Goal: Task Accomplishment & Management: Use online tool/utility

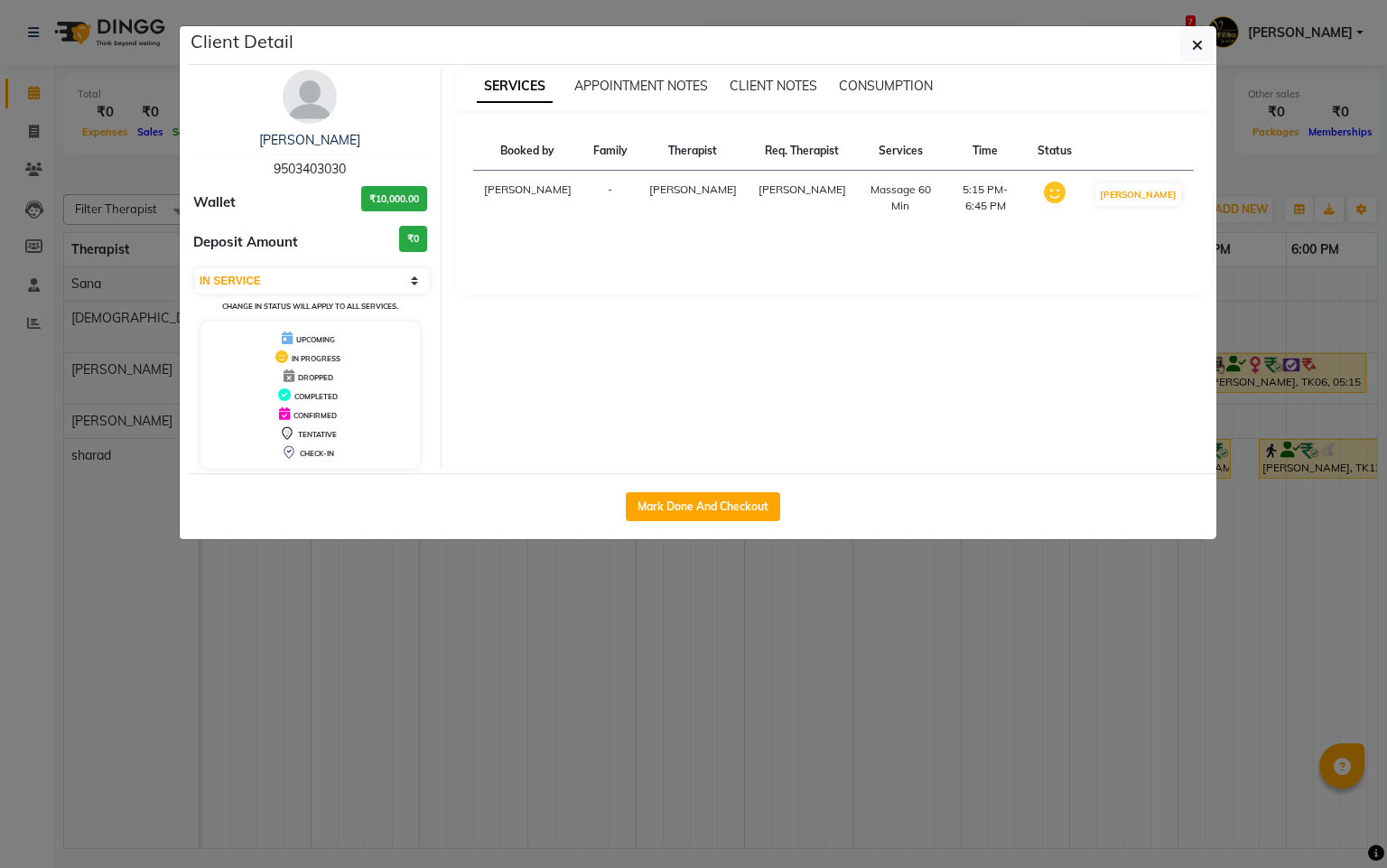
select select "1"
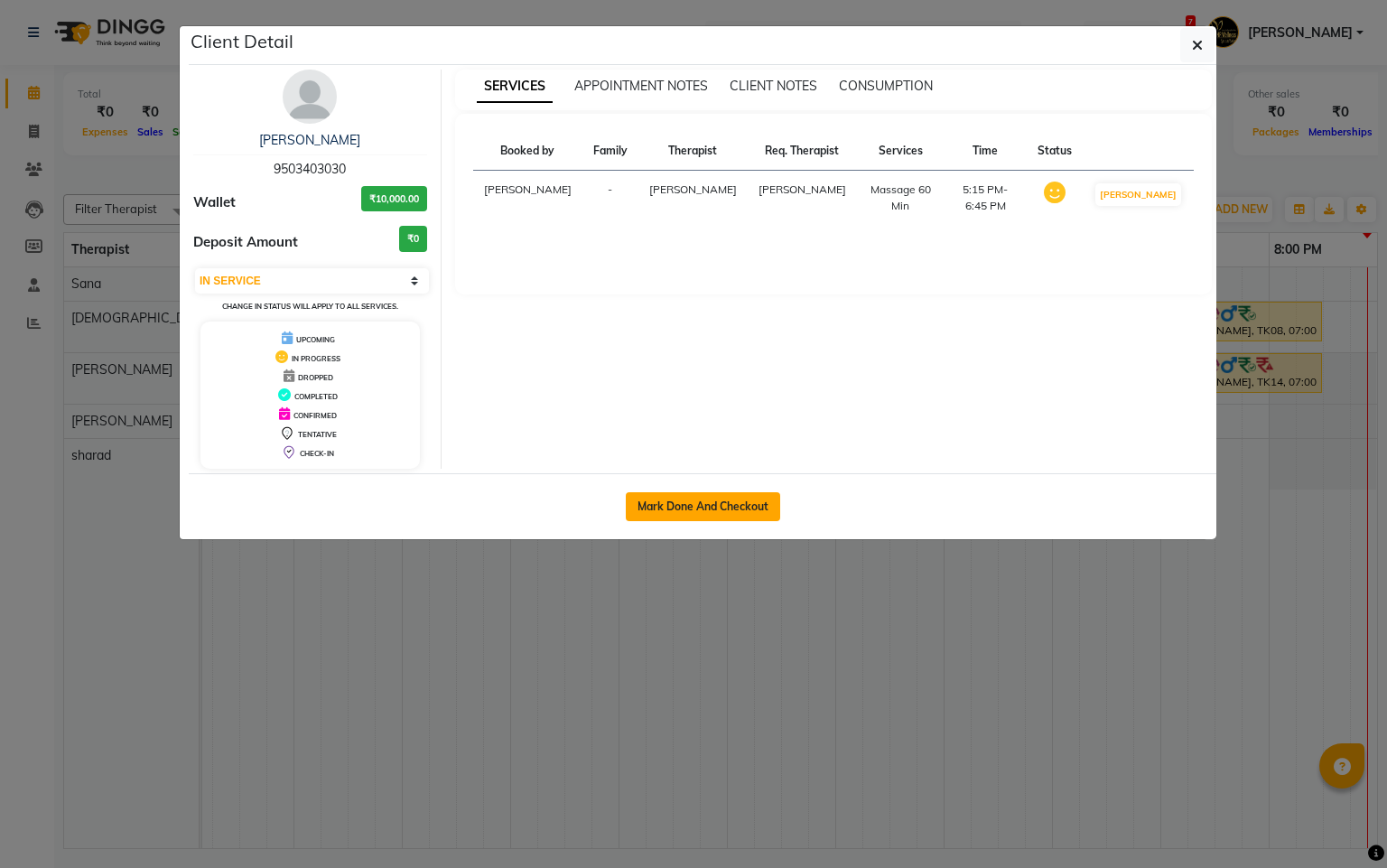
click at [764, 518] on button "Mark Done And Checkout" at bounding box center [703, 506] width 155 height 29
select select "service"
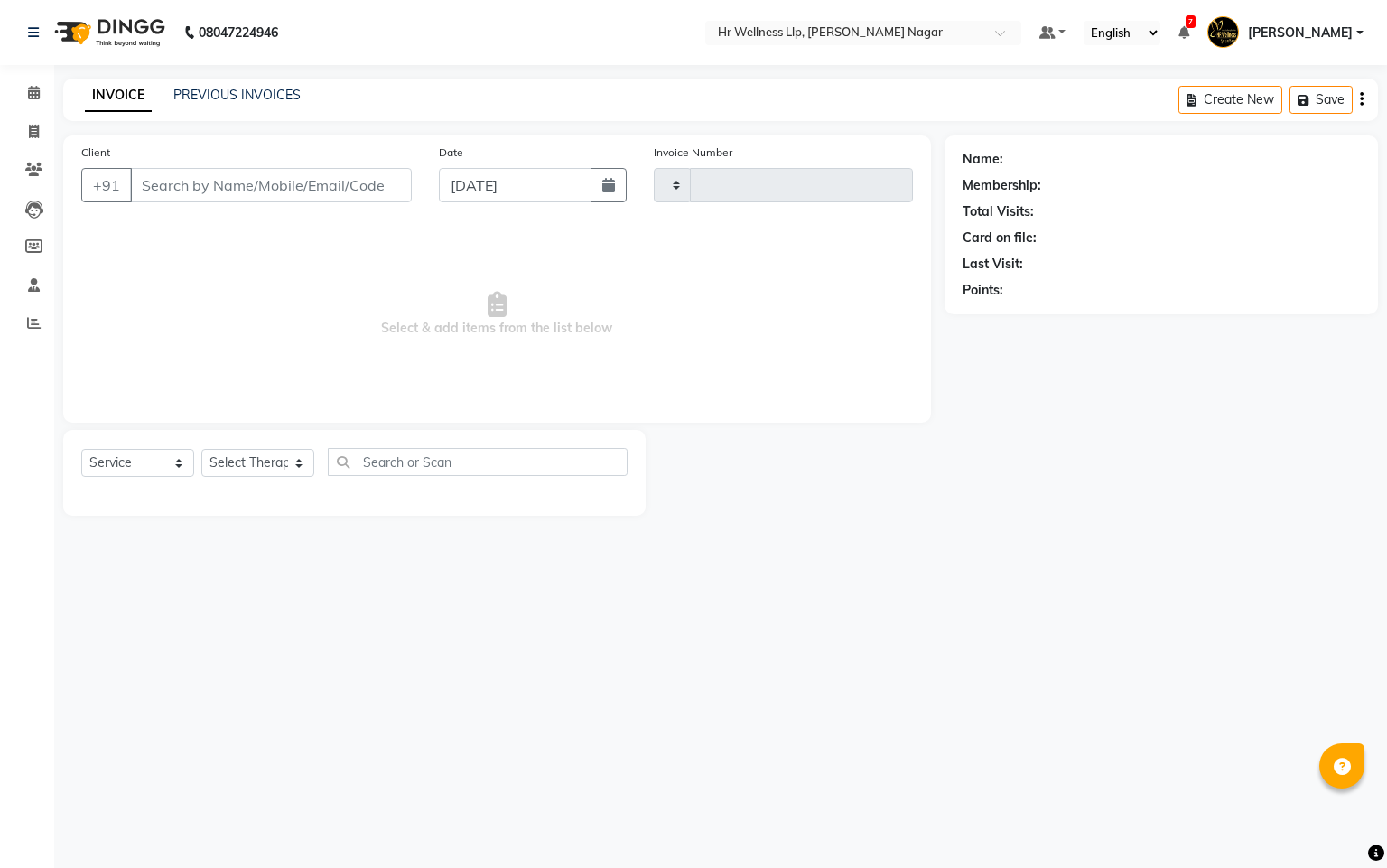
type input "1112"
select select "4289"
type input "9503403030"
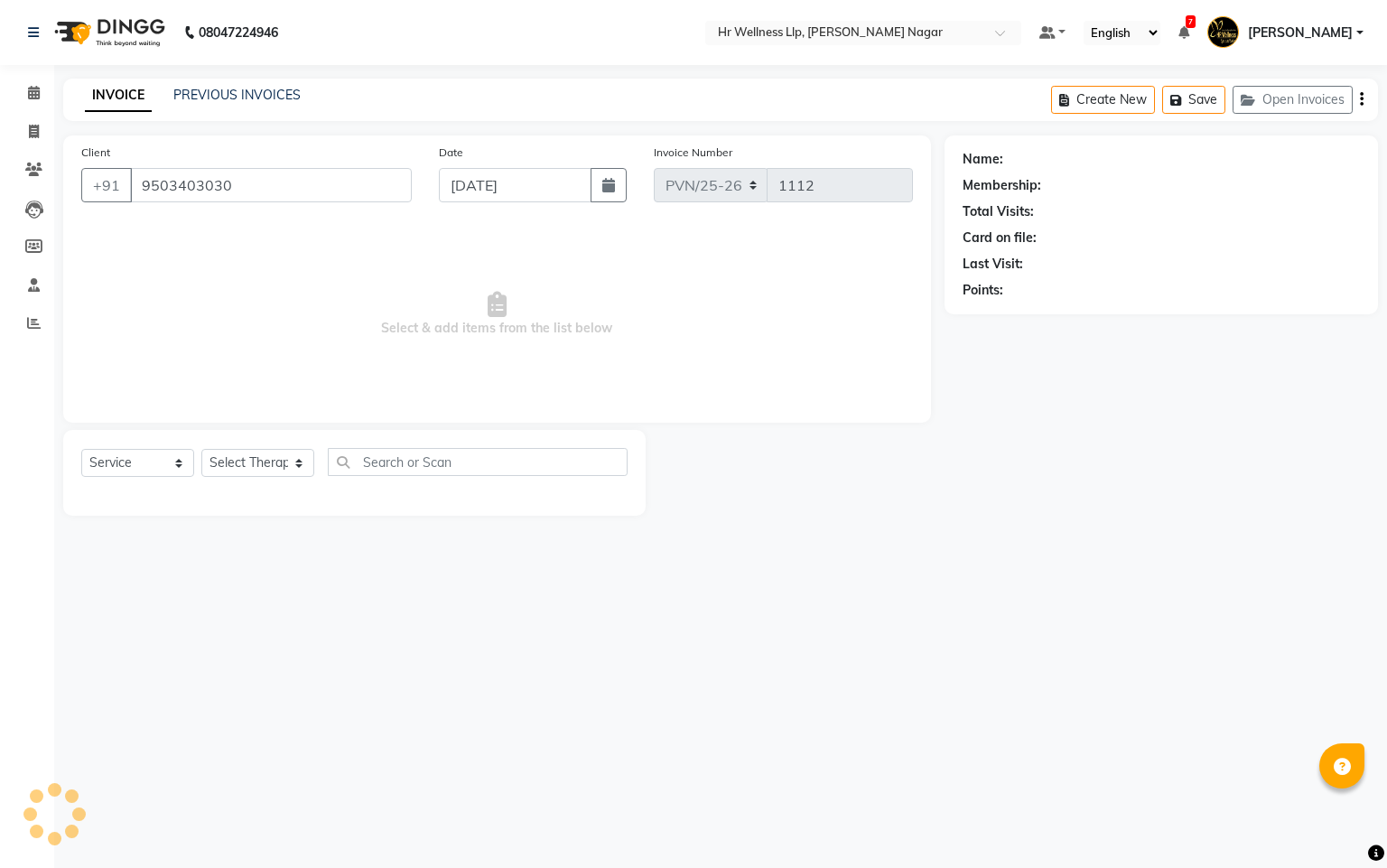
select select "50266"
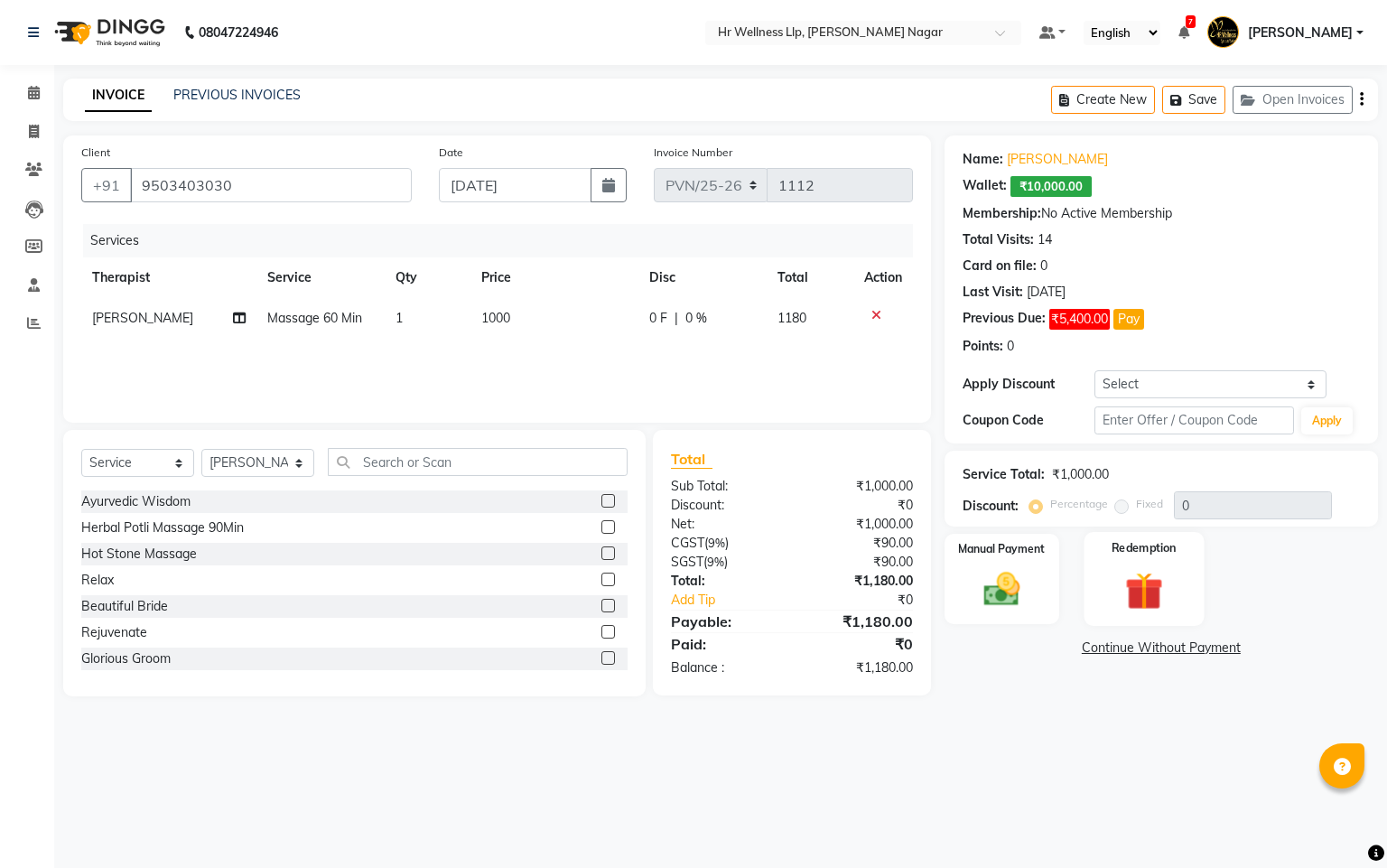
click at [1155, 609] on img at bounding box center [1144, 591] width 61 height 47
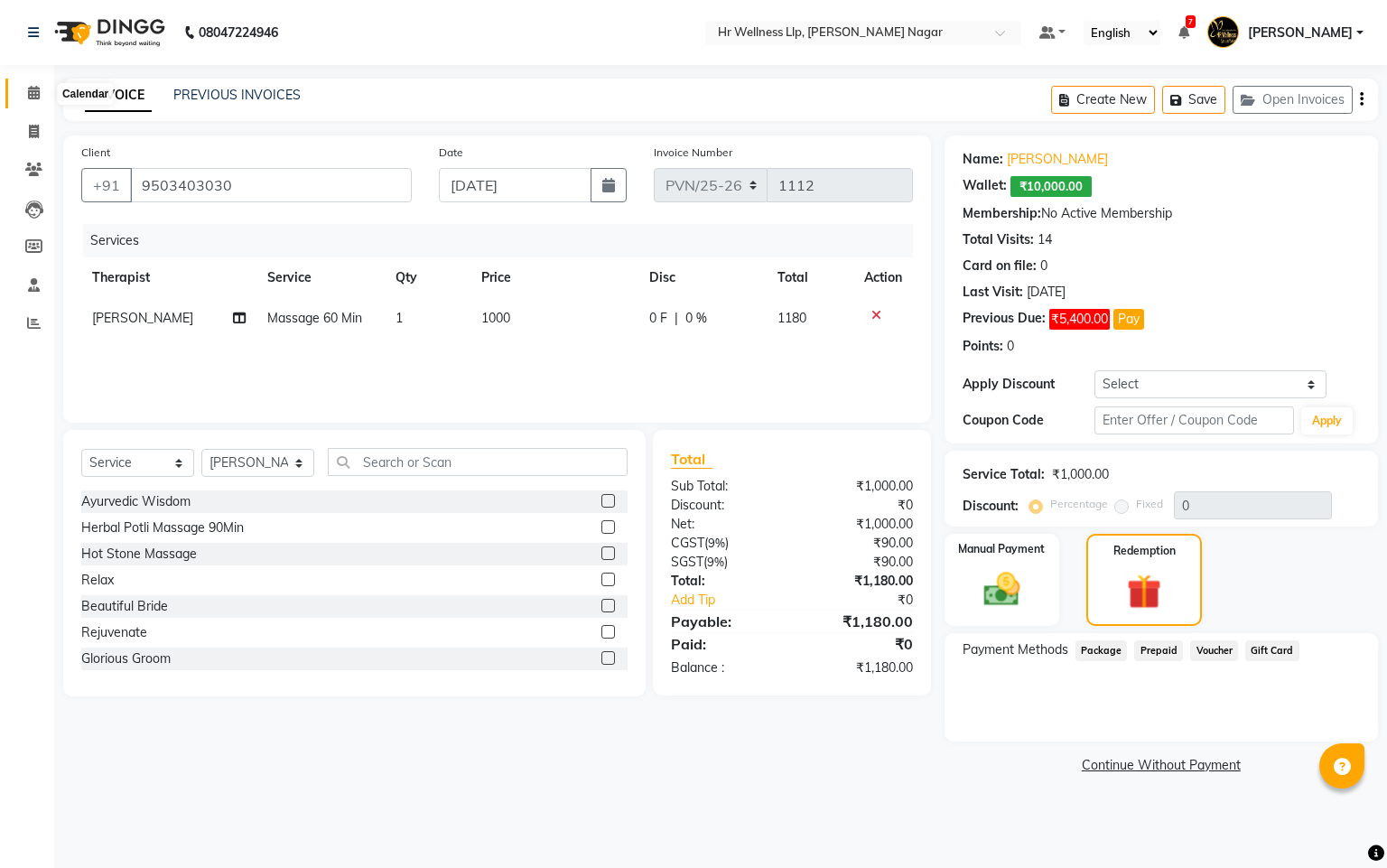
click at [31, 92] on icon at bounding box center [33, 93] width 11 height 13
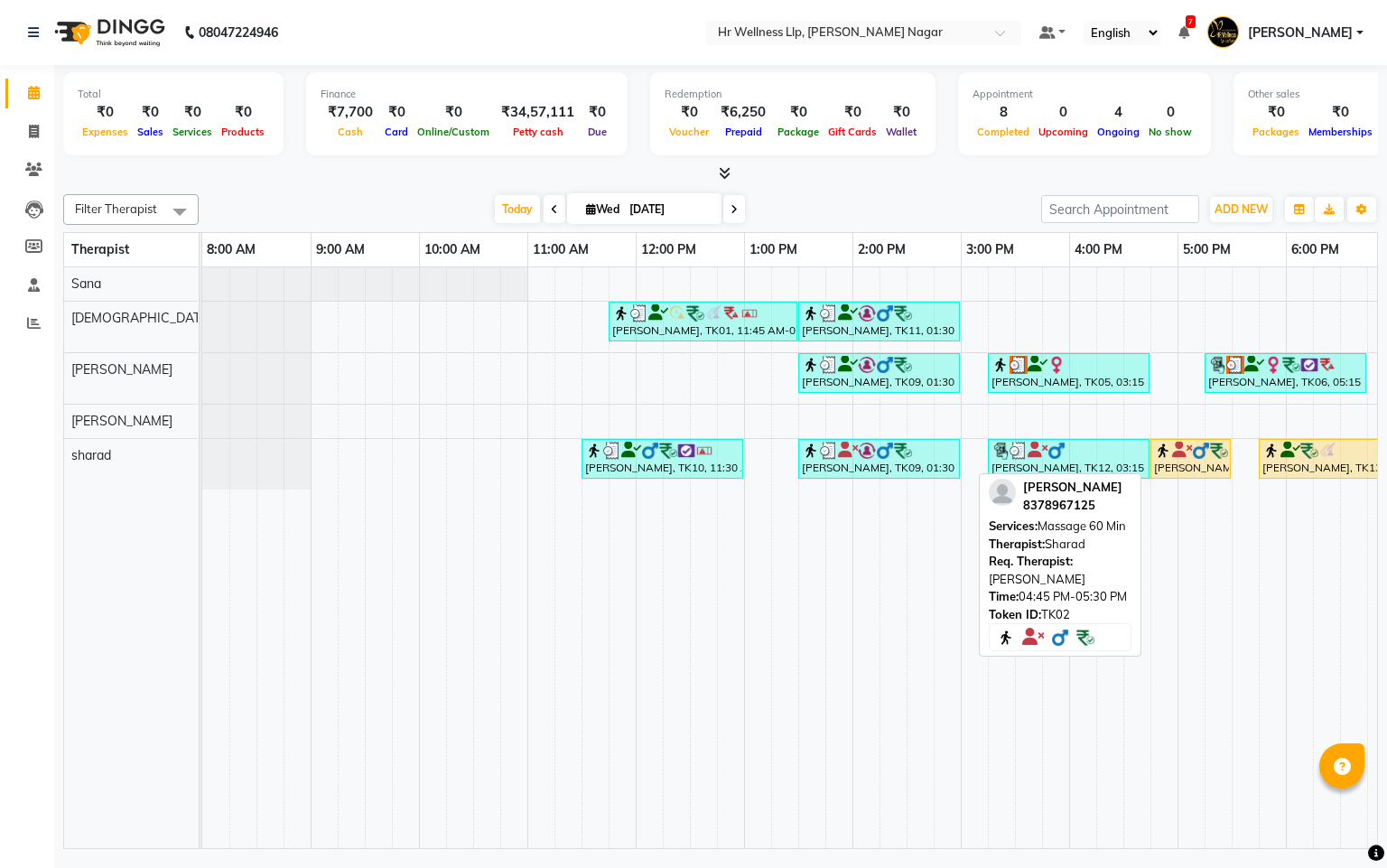
click at [1176, 451] on icon at bounding box center [1182, 450] width 20 height 1
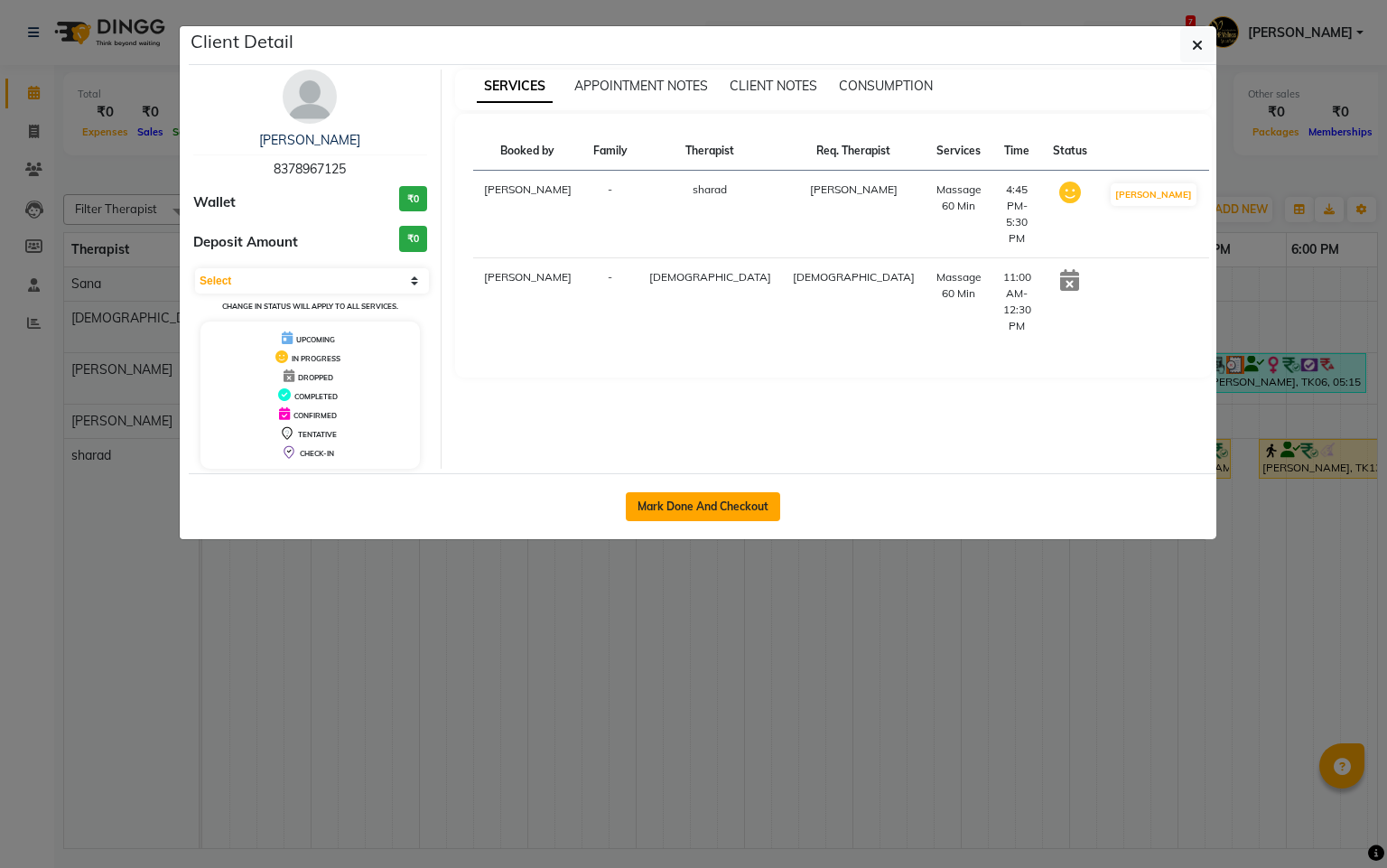
click at [694, 510] on button "Mark Done And Checkout" at bounding box center [703, 506] width 155 height 29
select select "service"
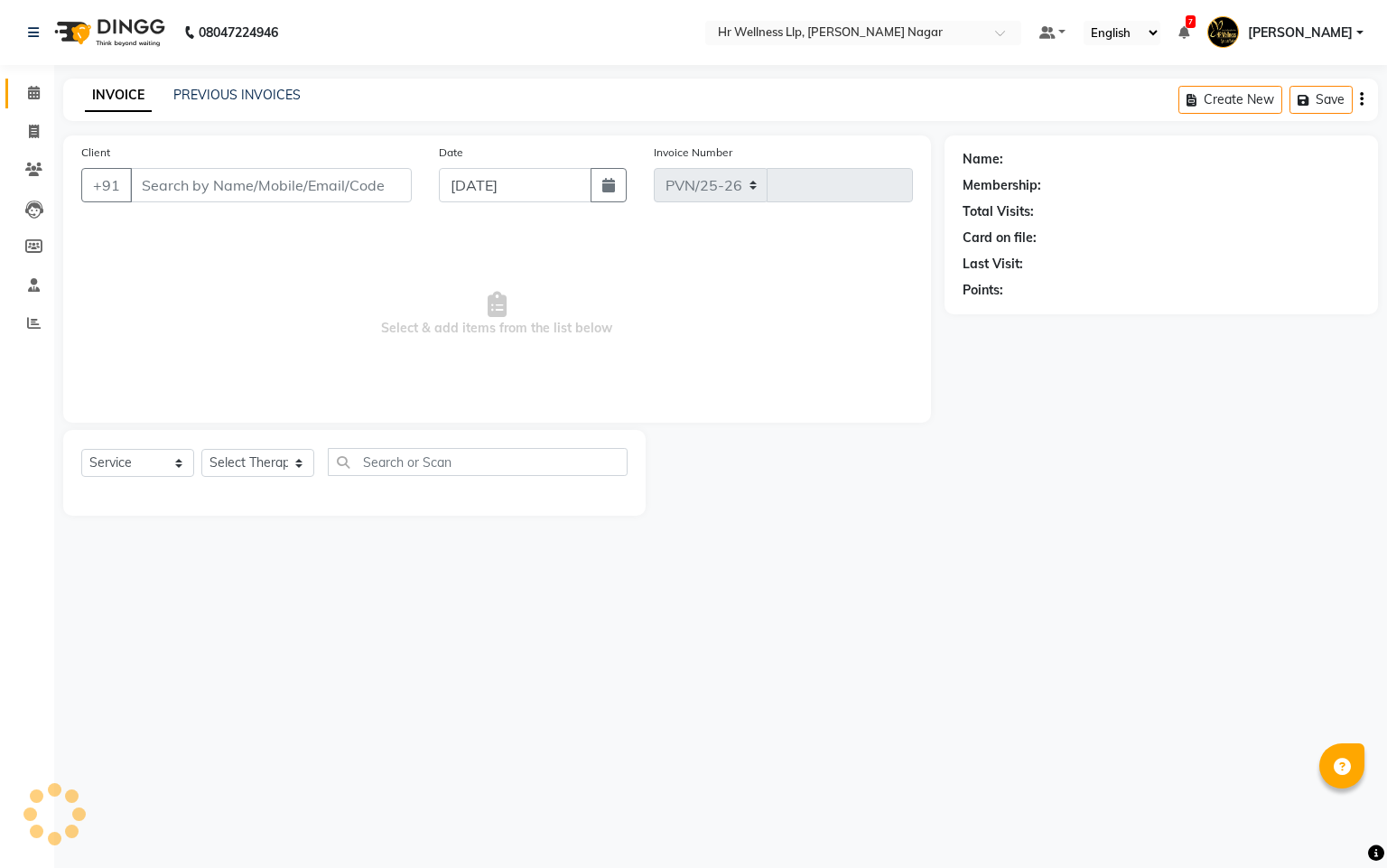
select select "4289"
type input "1112"
click at [41, 84] on span at bounding box center [33, 94] width 32 height 21
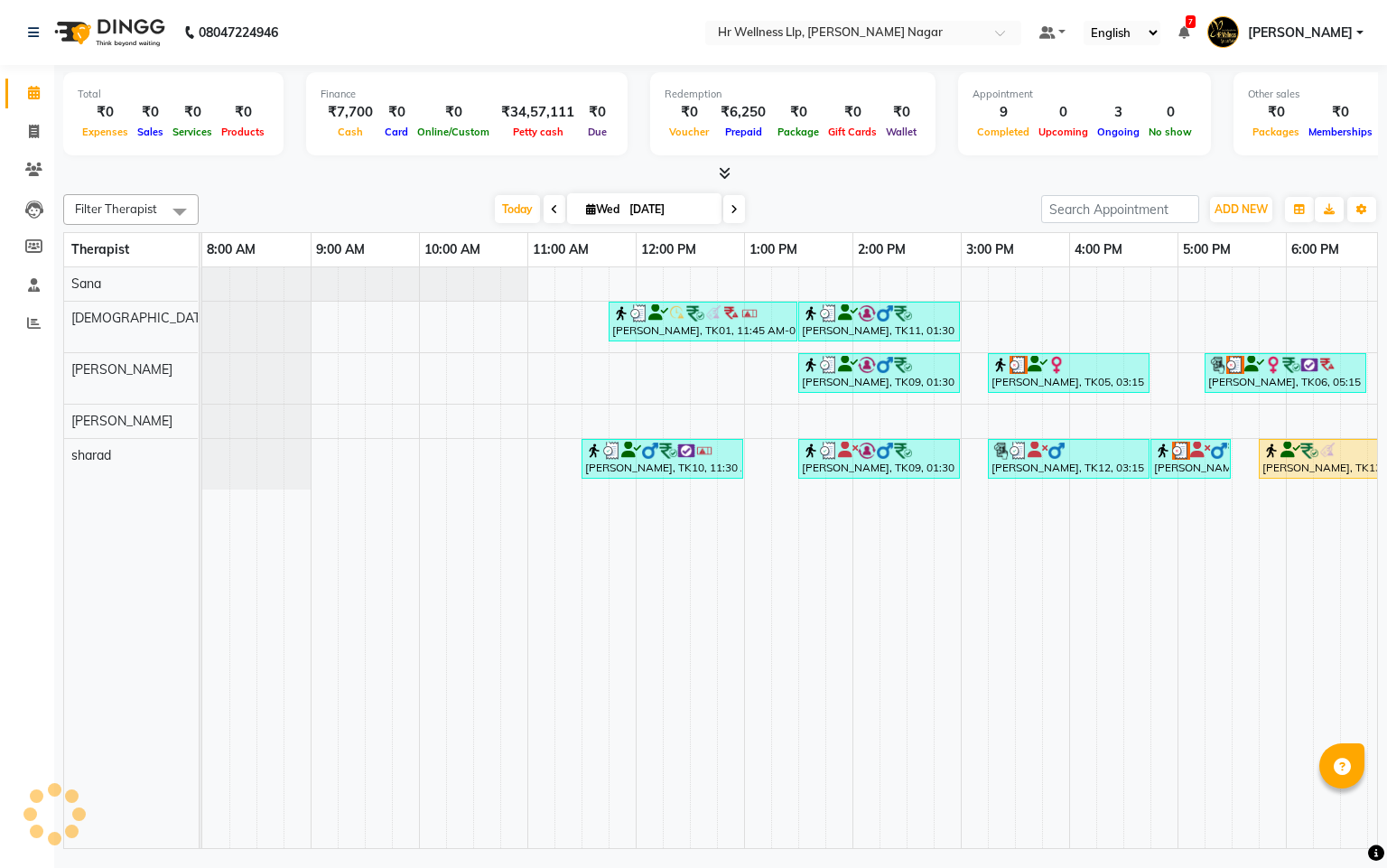
drag, startPoint x: 735, startPoint y: 826, endPoint x: 1386, endPoint y: 823, distance: 651.0
click at [1386, 858] on div "08047224946 Select Location × Hr Wellness Llp, Viman Nagar Default Panel My Pan…" at bounding box center [694, 434] width 1387 height 868
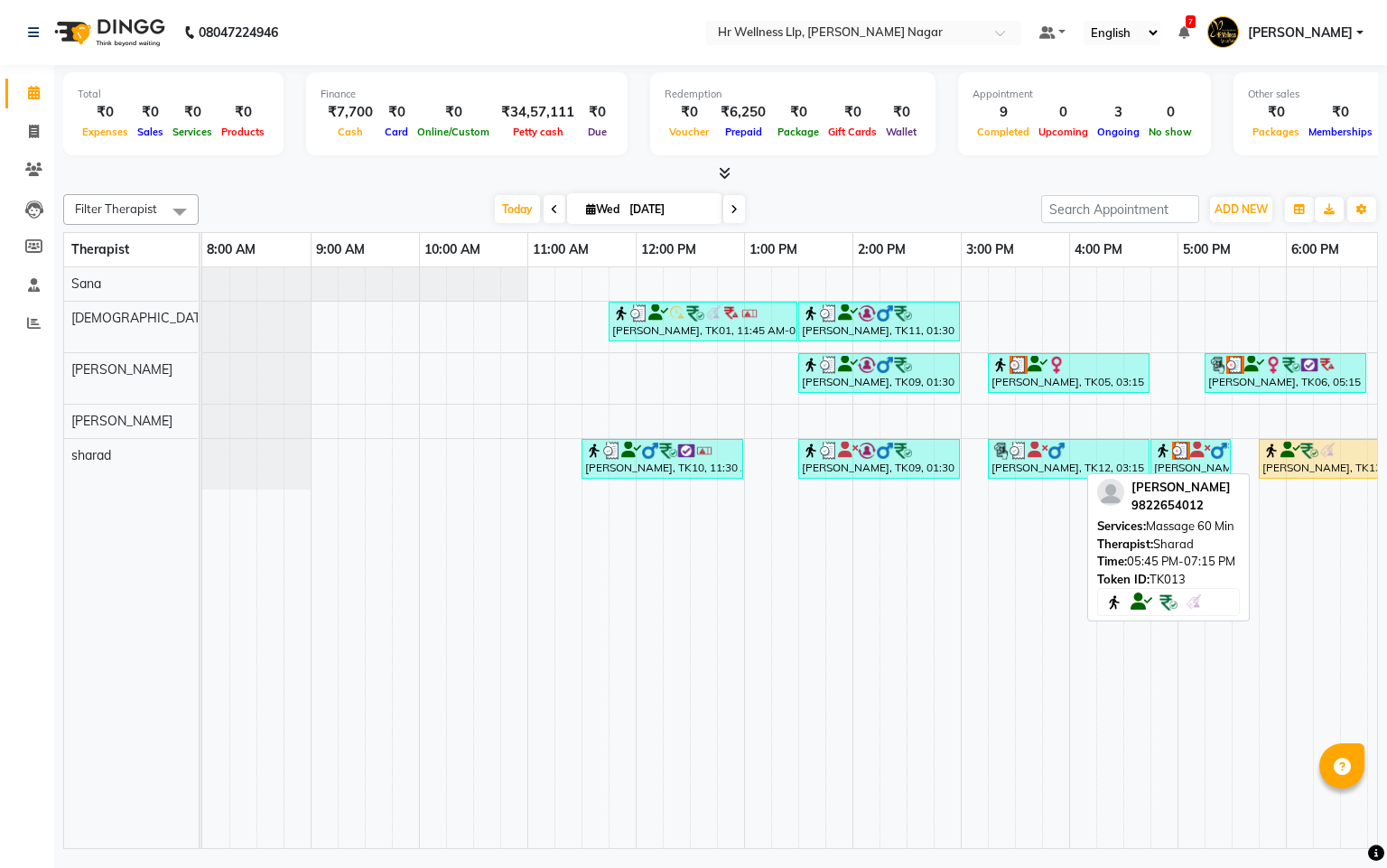
click at [1279, 459] on img at bounding box center [1271, 450] width 18 height 18
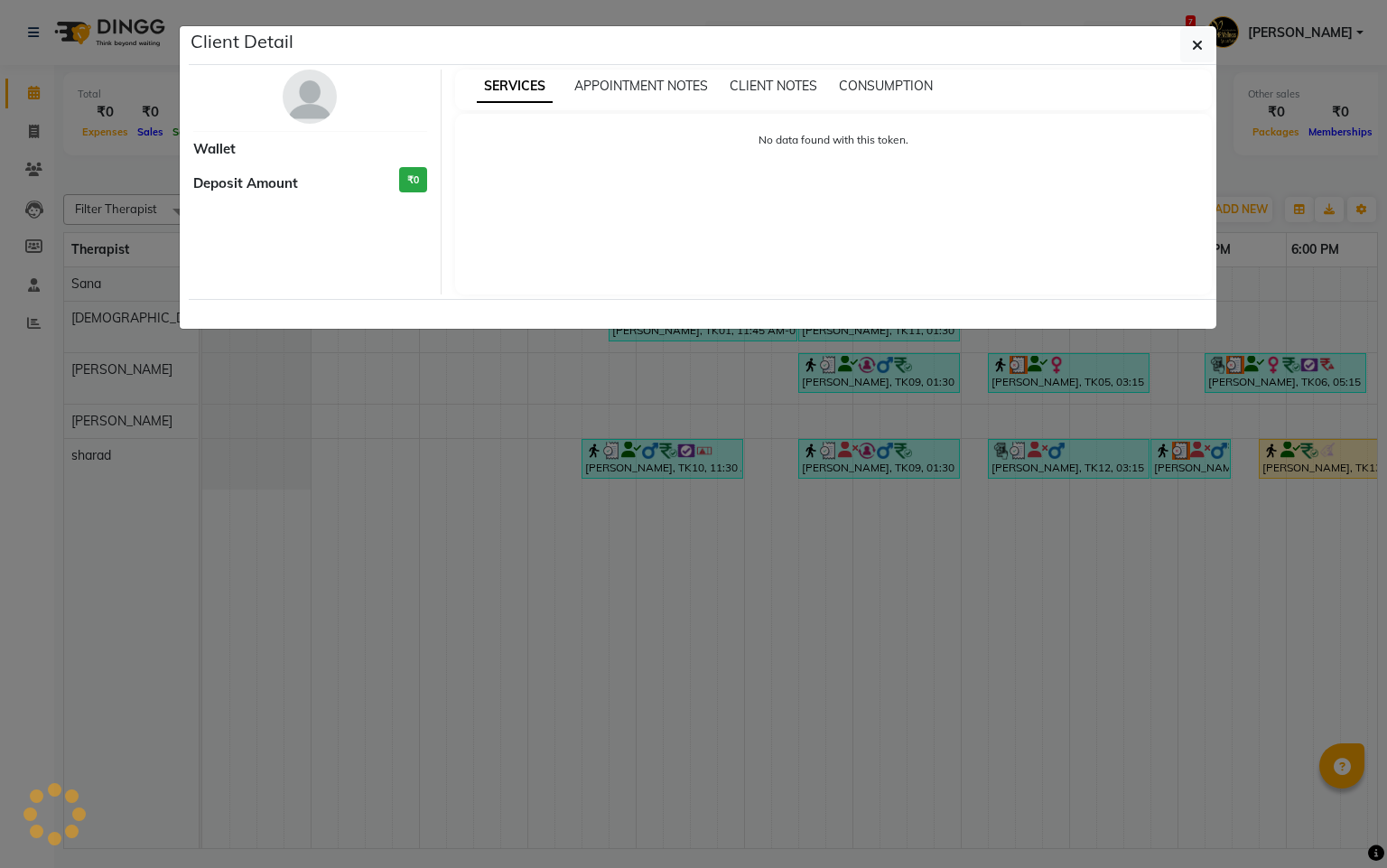
select select "1"
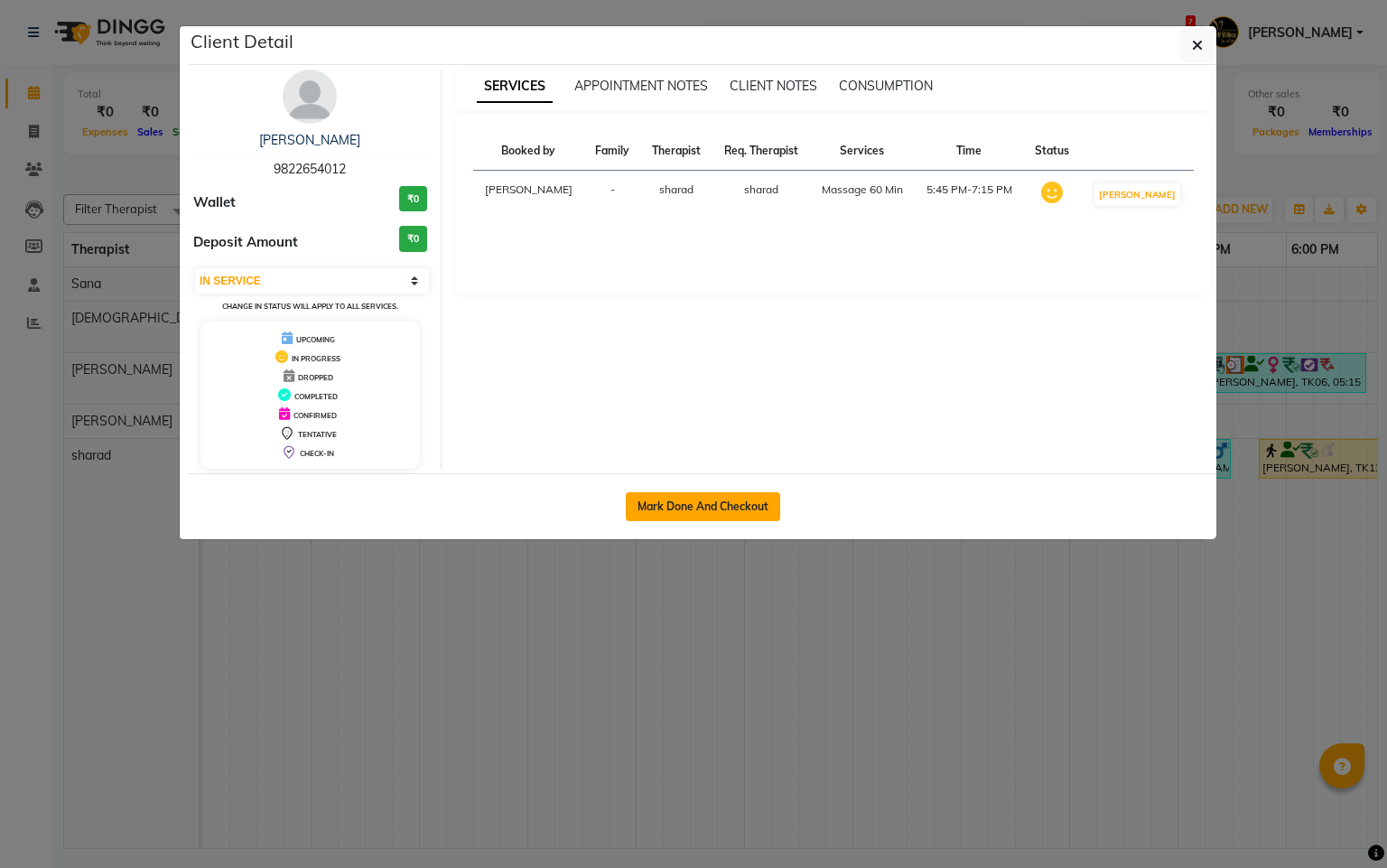
click at [653, 521] on button "Mark Done And Checkout" at bounding box center [703, 506] width 155 height 29
select select "service"
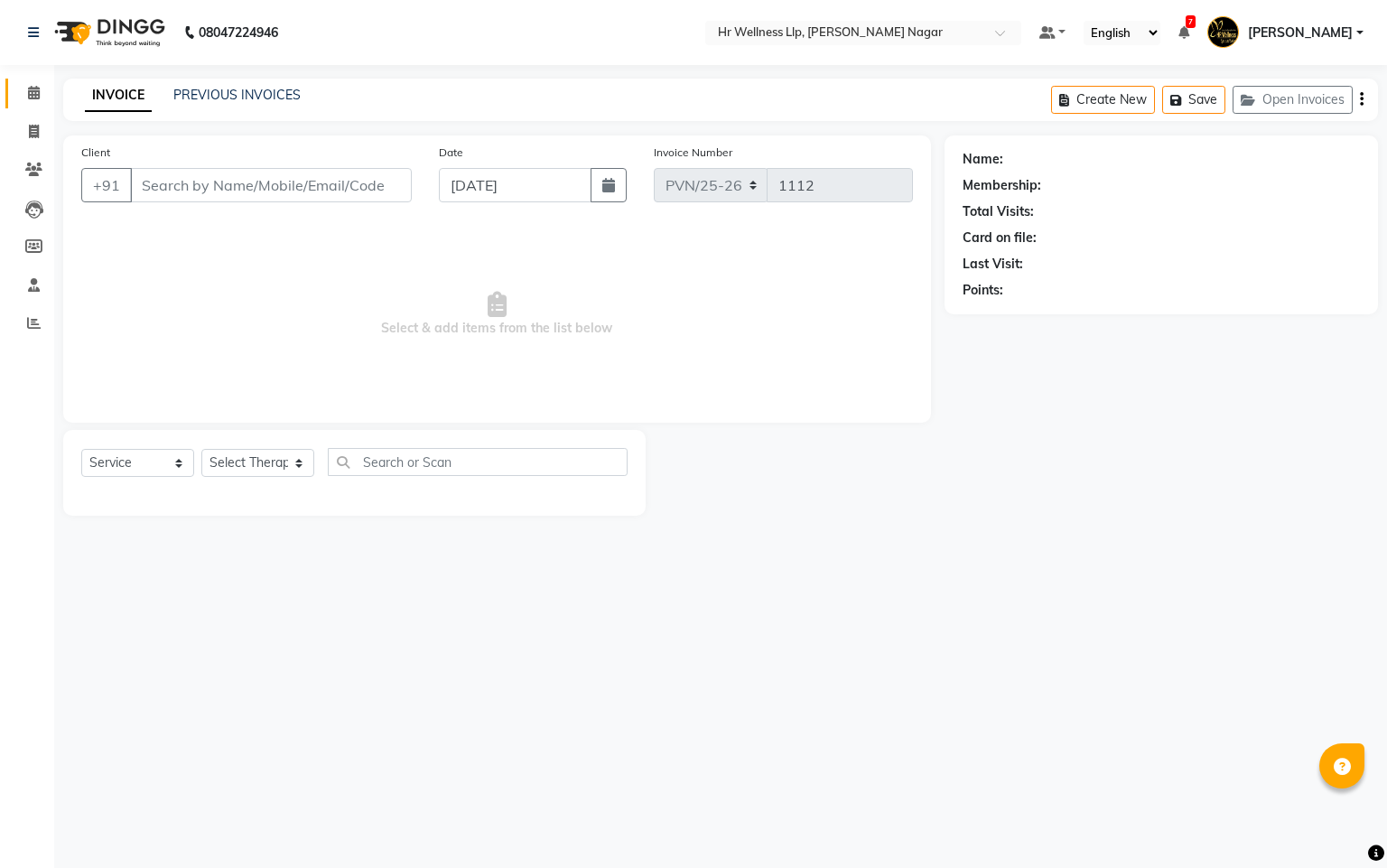
type input "9822654012"
select select "86679"
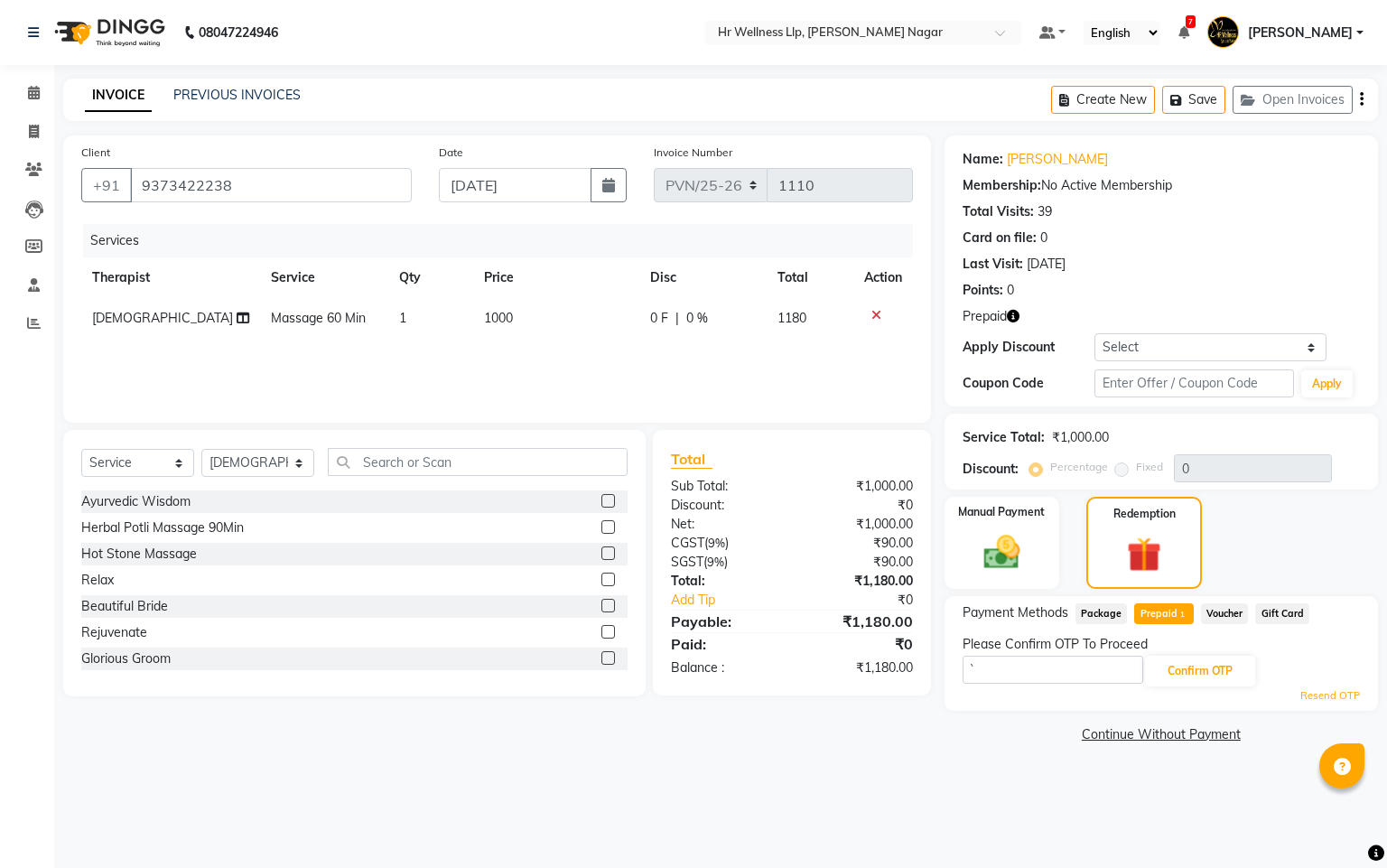
select select "service"
select select "19732"
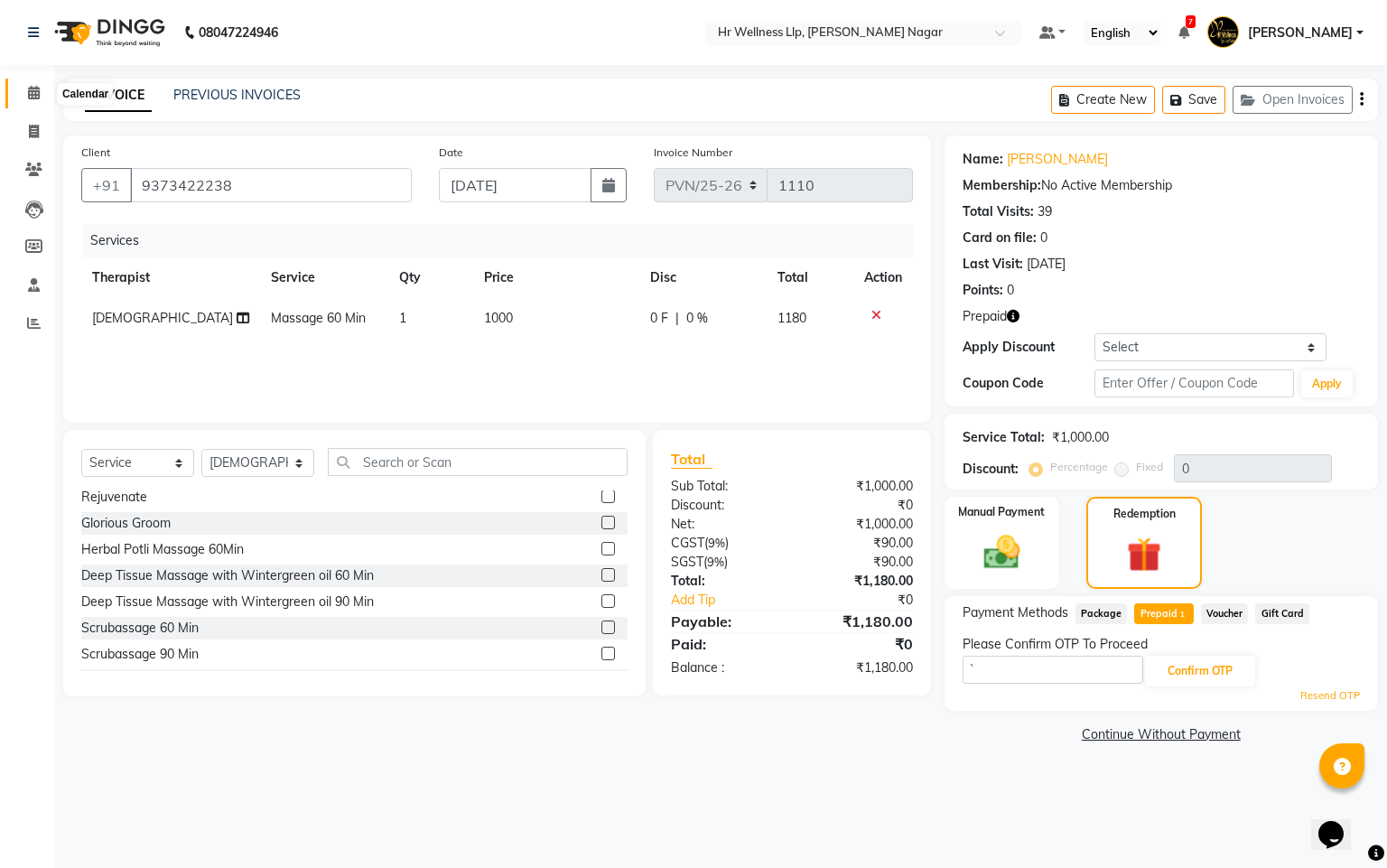
click at [41, 97] on span at bounding box center [33, 94] width 32 height 21
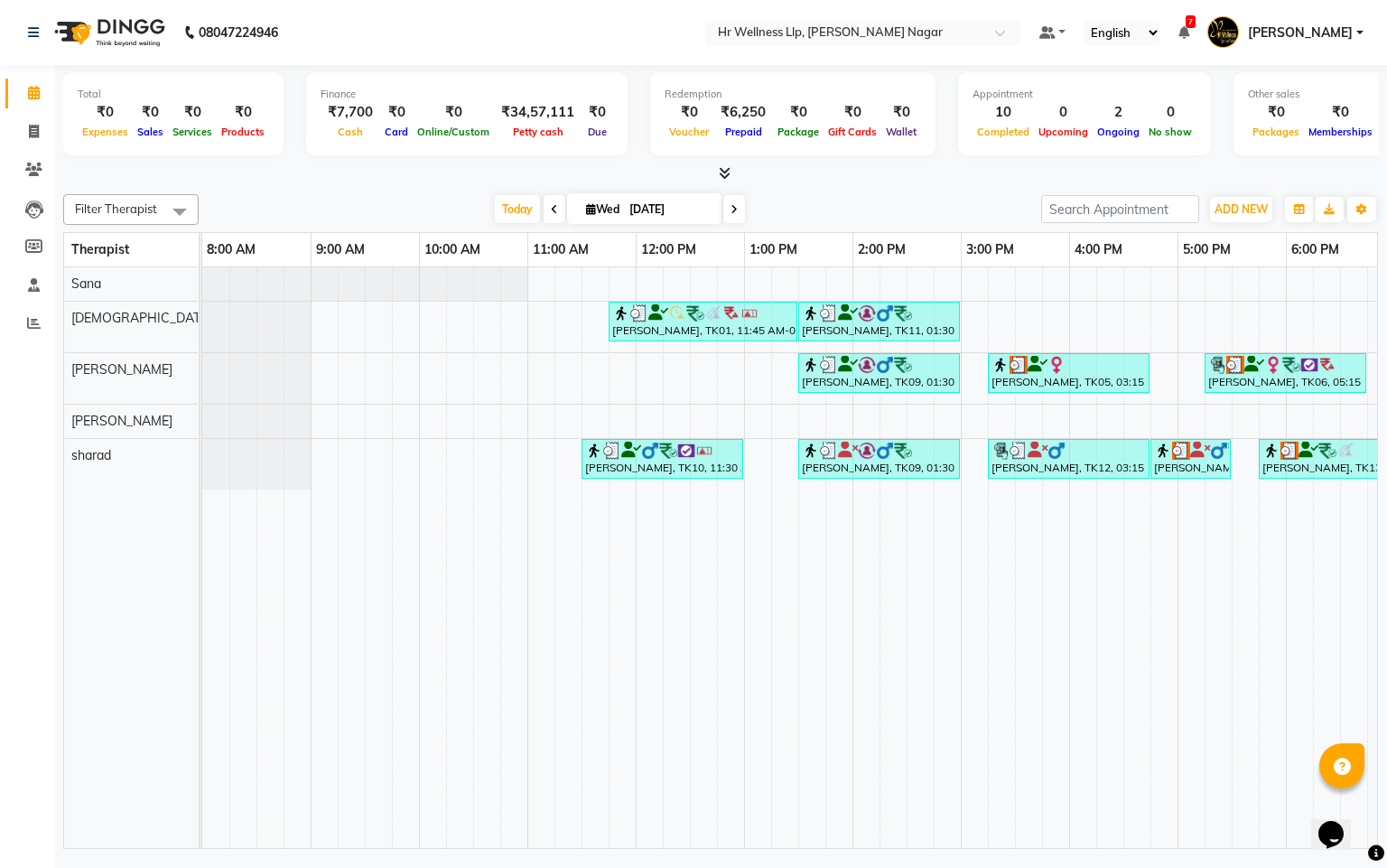
scroll to position [0, 237]
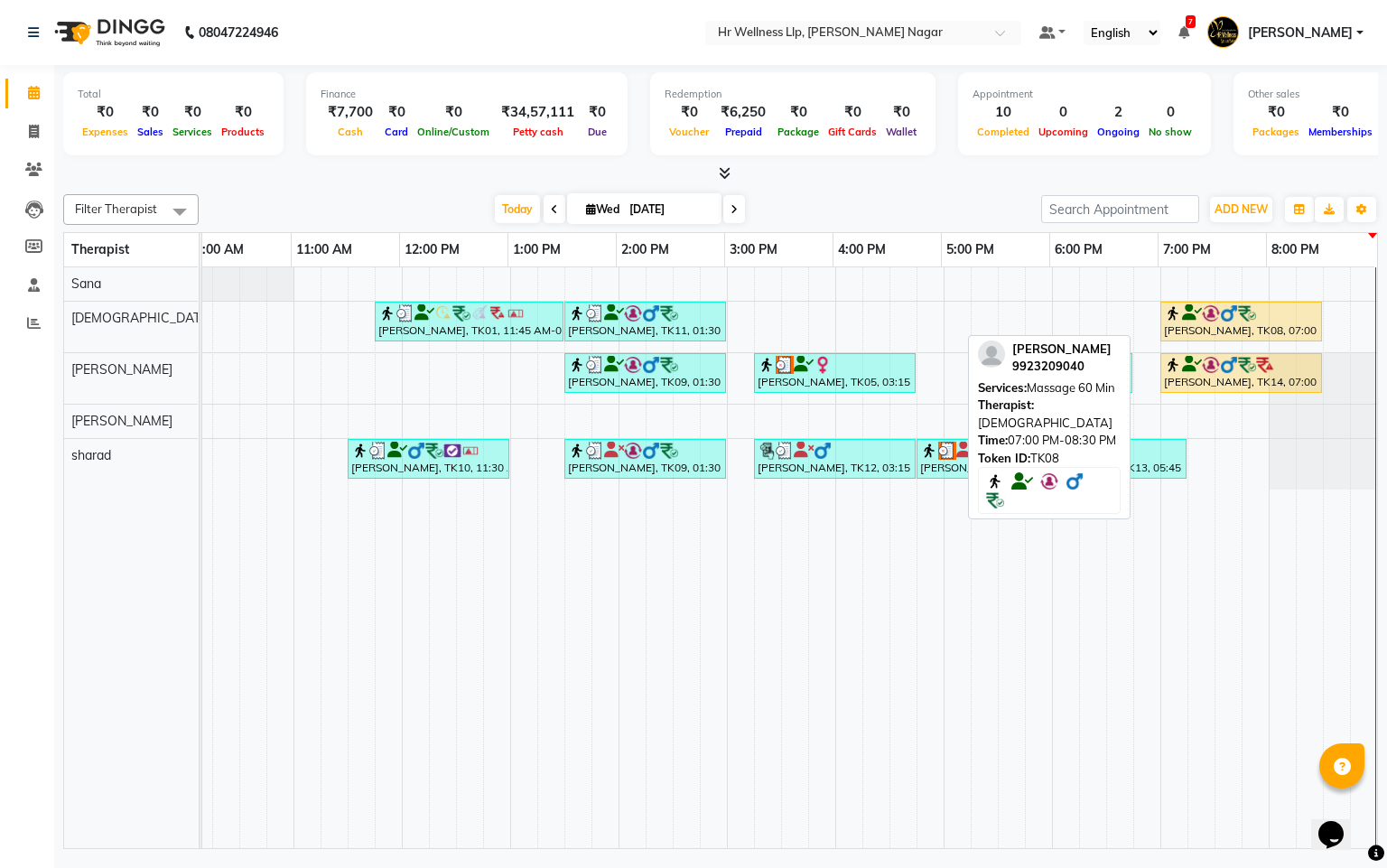
click at [1230, 325] on div "[PERSON_NAME], TK08, 07:00 PM-08:30 PM, Massage 60 Min" at bounding box center [1241, 322] width 158 height 34
select select "1"
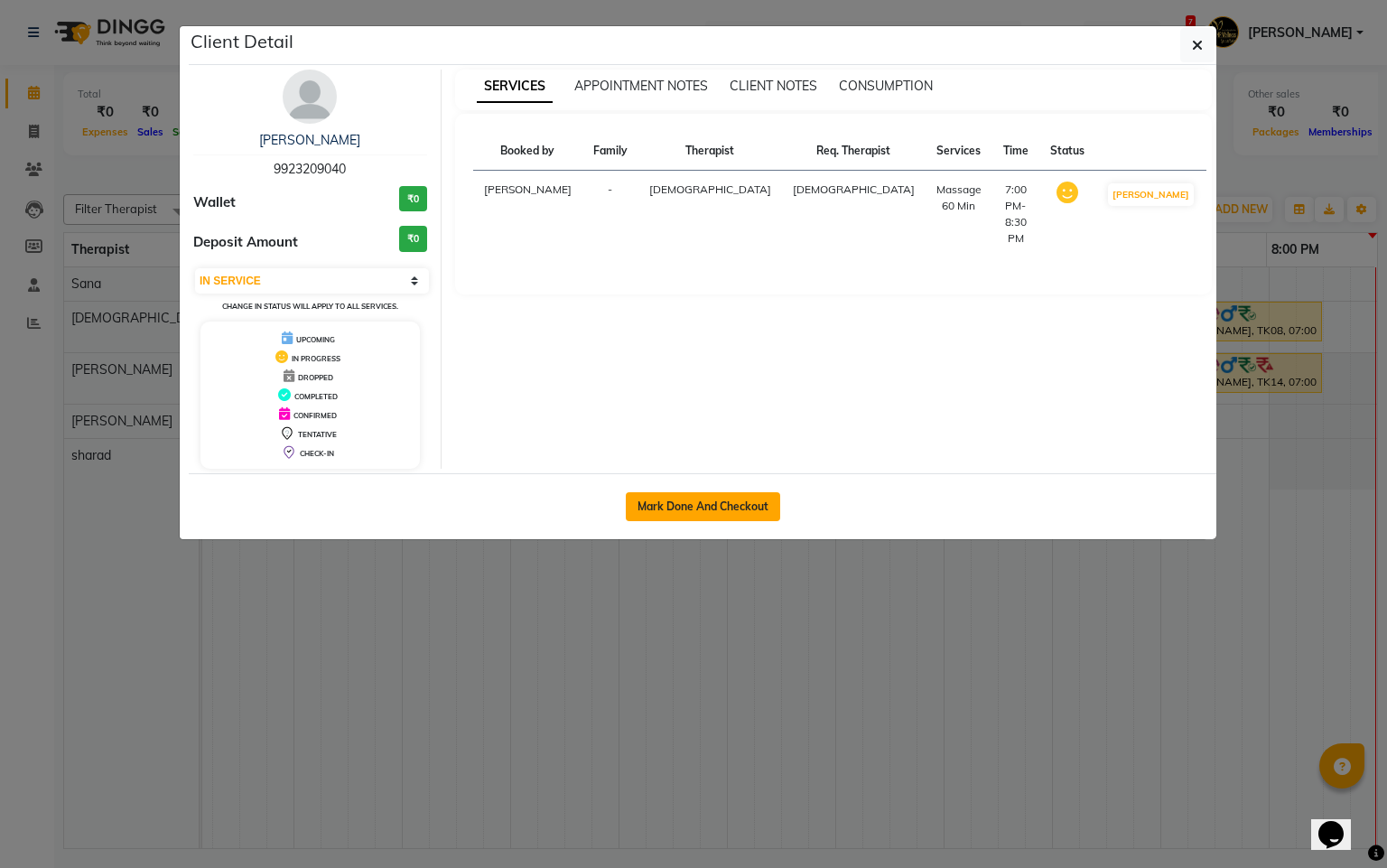
drag, startPoint x: 713, startPoint y: 509, endPoint x: 0, endPoint y: 120, distance: 812.2
click at [711, 509] on button "Mark Done And Checkout" at bounding box center [703, 506] width 155 height 29
select select "service"
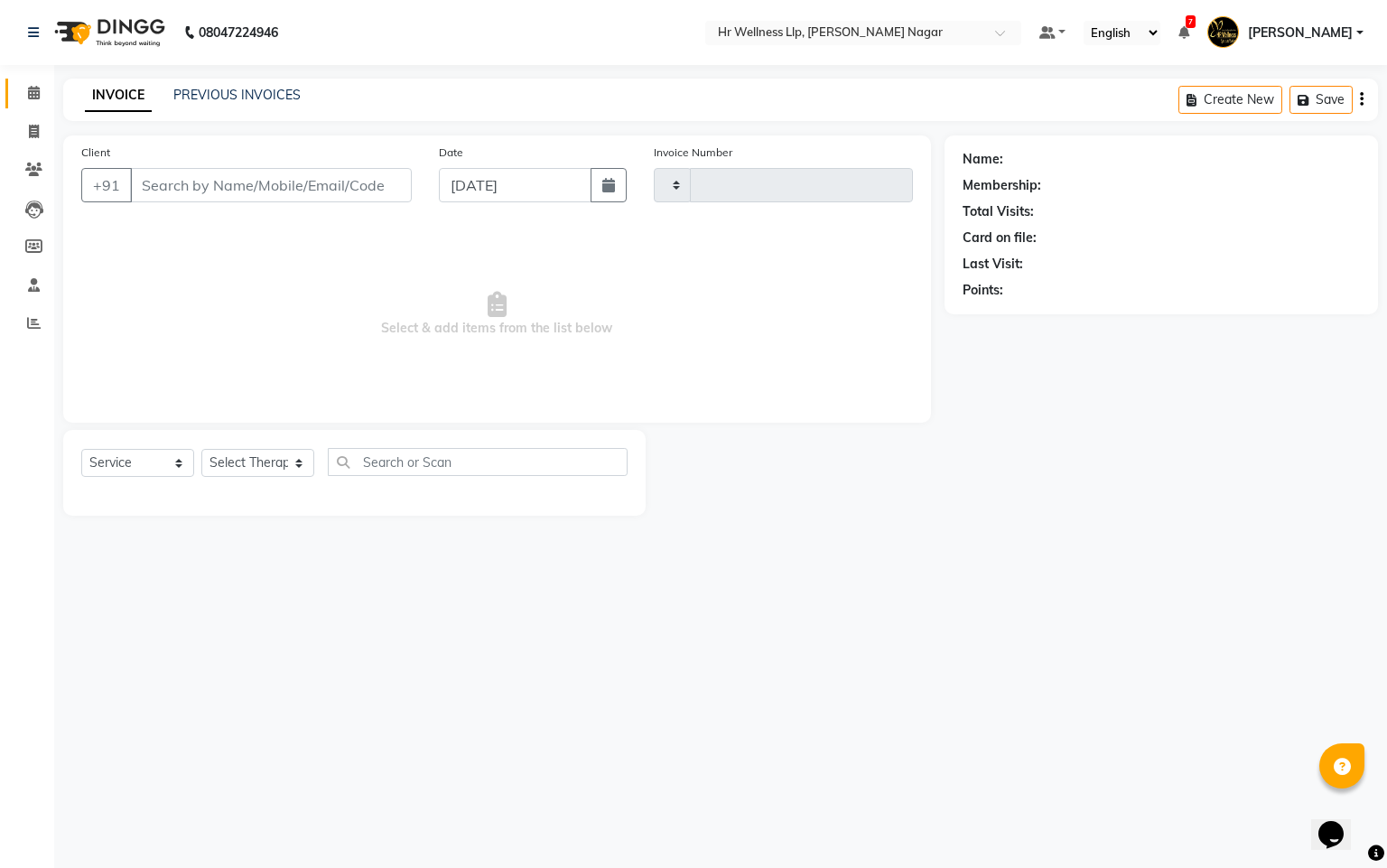
type input "1112"
select select "4289"
type input "9923209040"
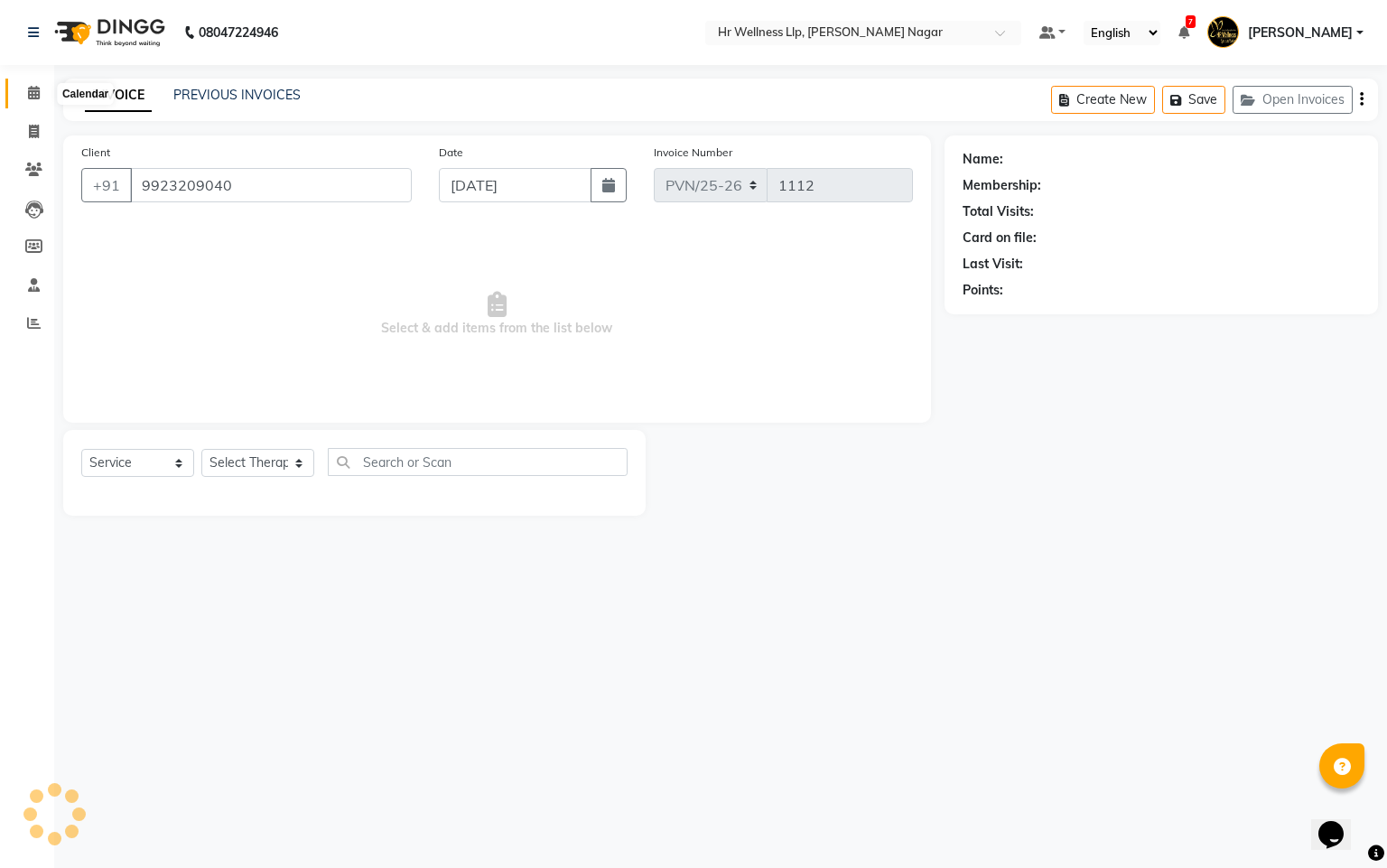
select select "19732"
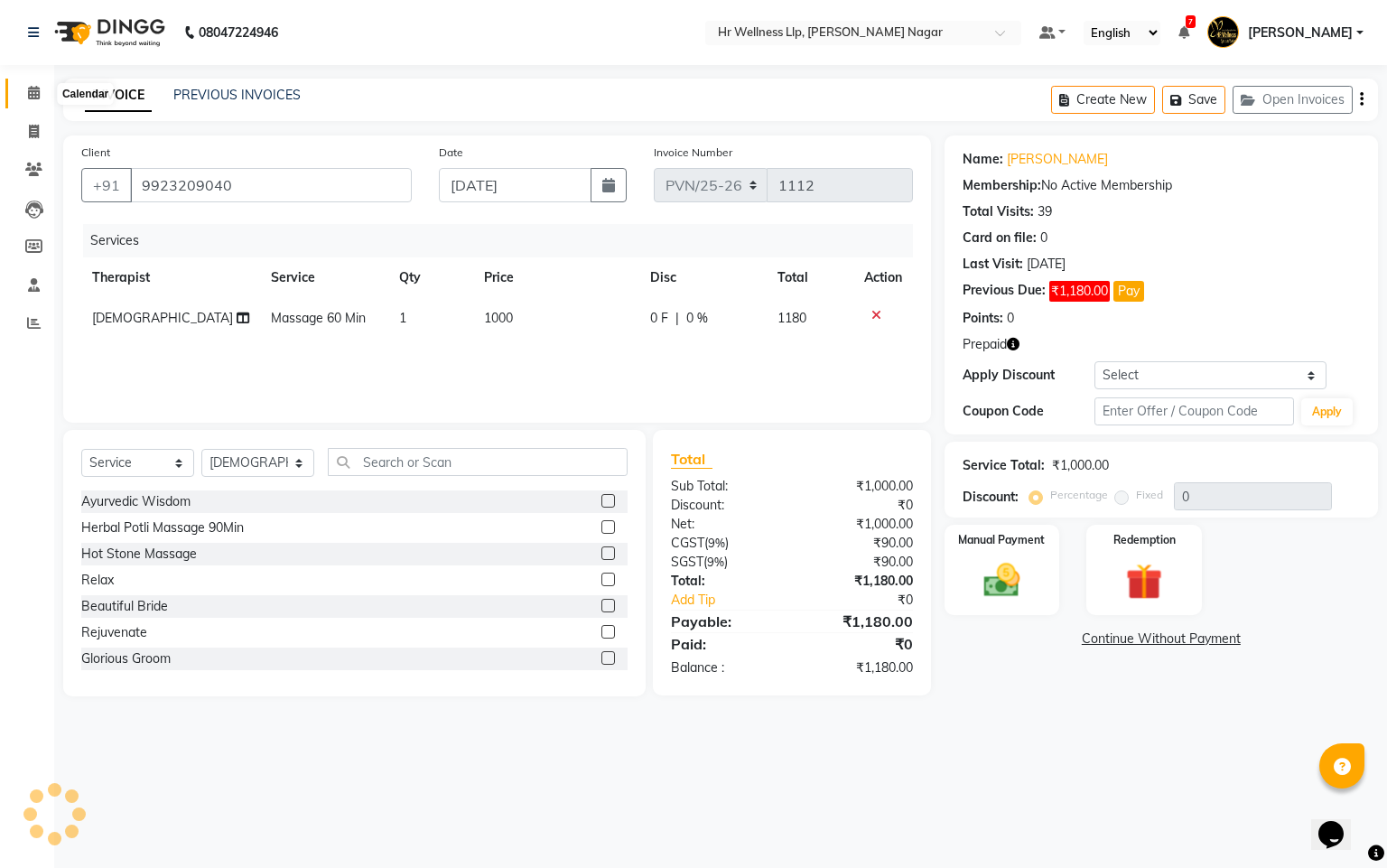
click at [41, 93] on span at bounding box center [33, 94] width 32 height 21
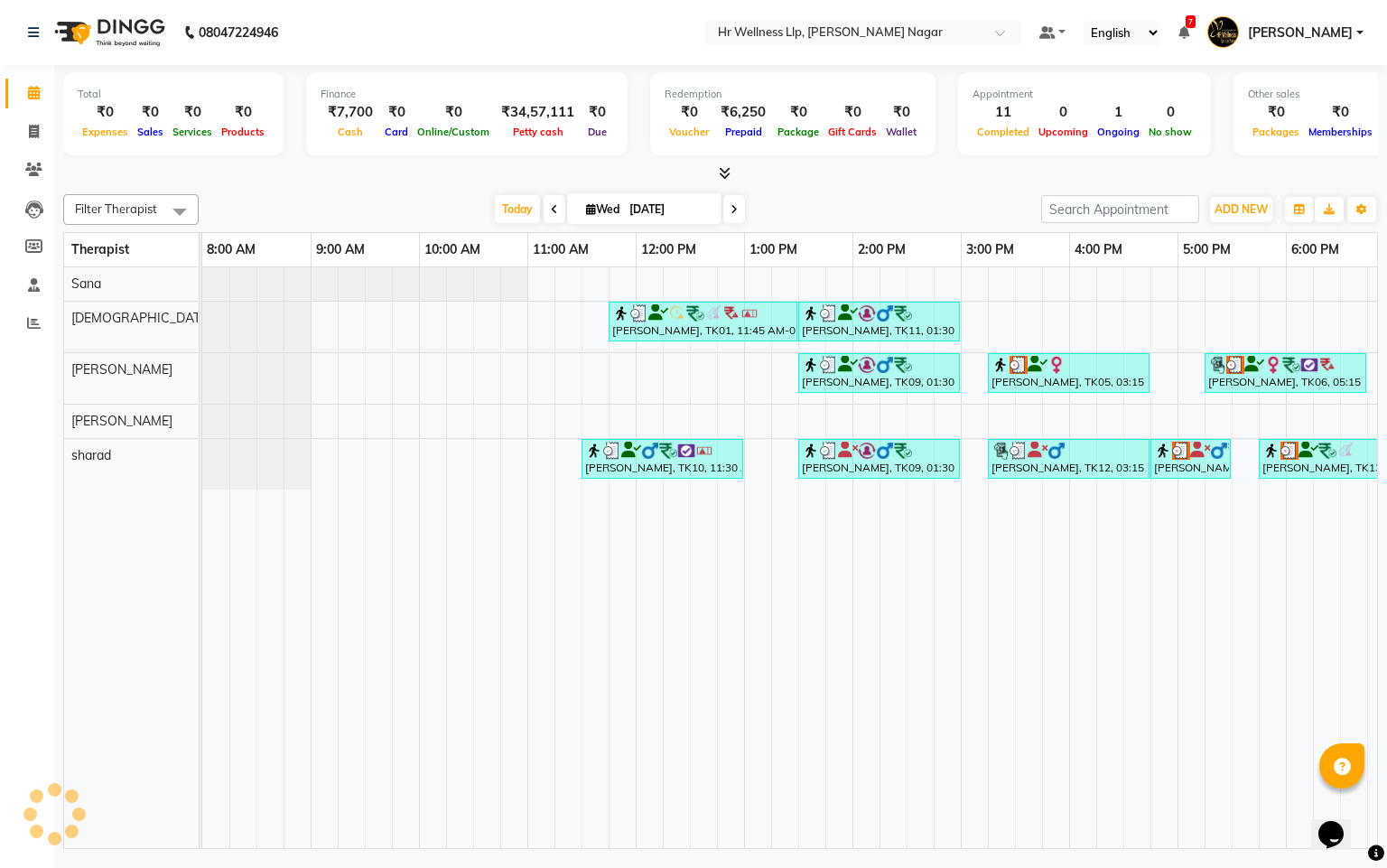
scroll to position [0, 255]
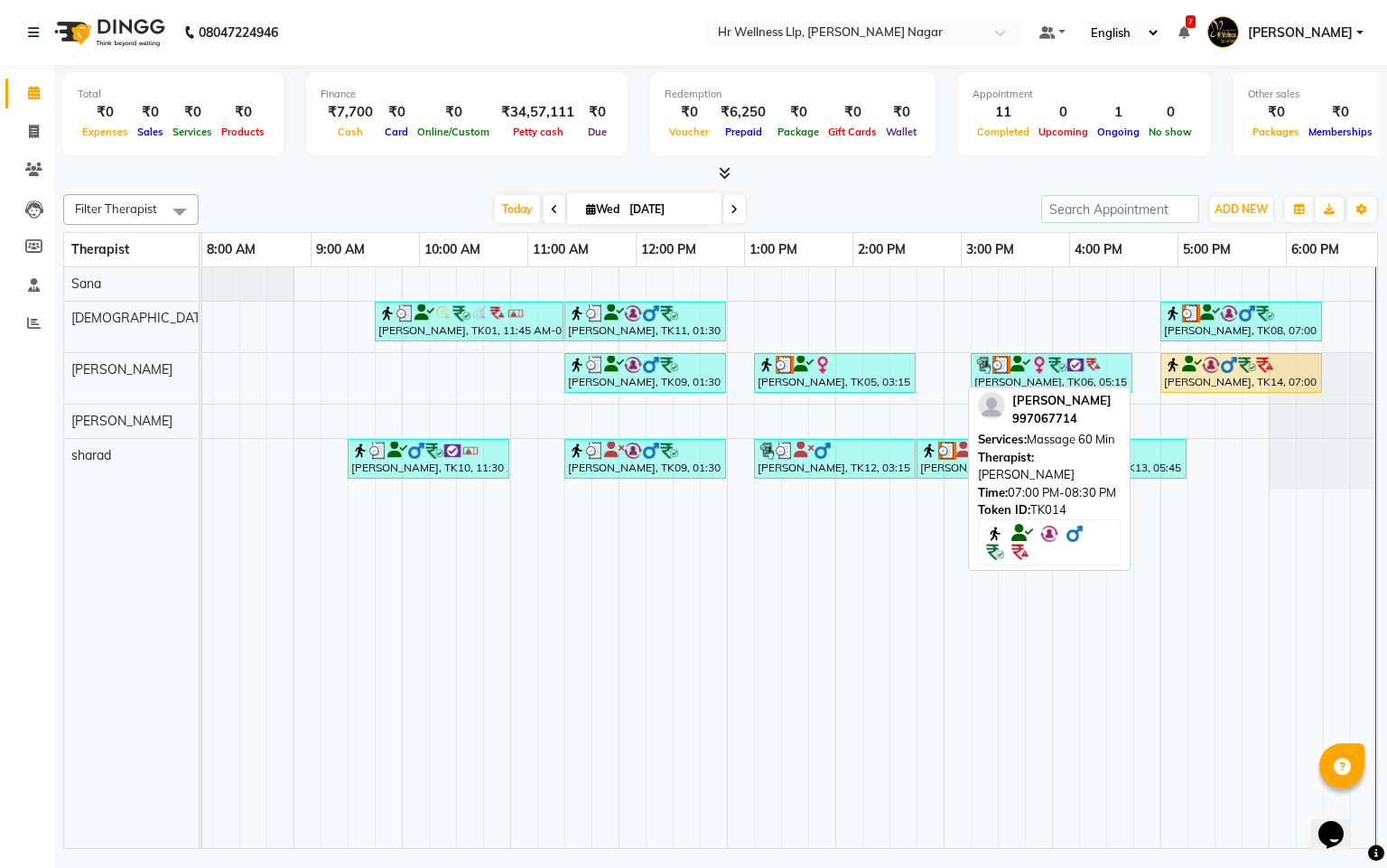
click at [1171, 392] on link "[PERSON_NAME], TK14, 07:00 PM-08:30 PM, Massage 60 Min" at bounding box center [1241, 373] width 161 height 40
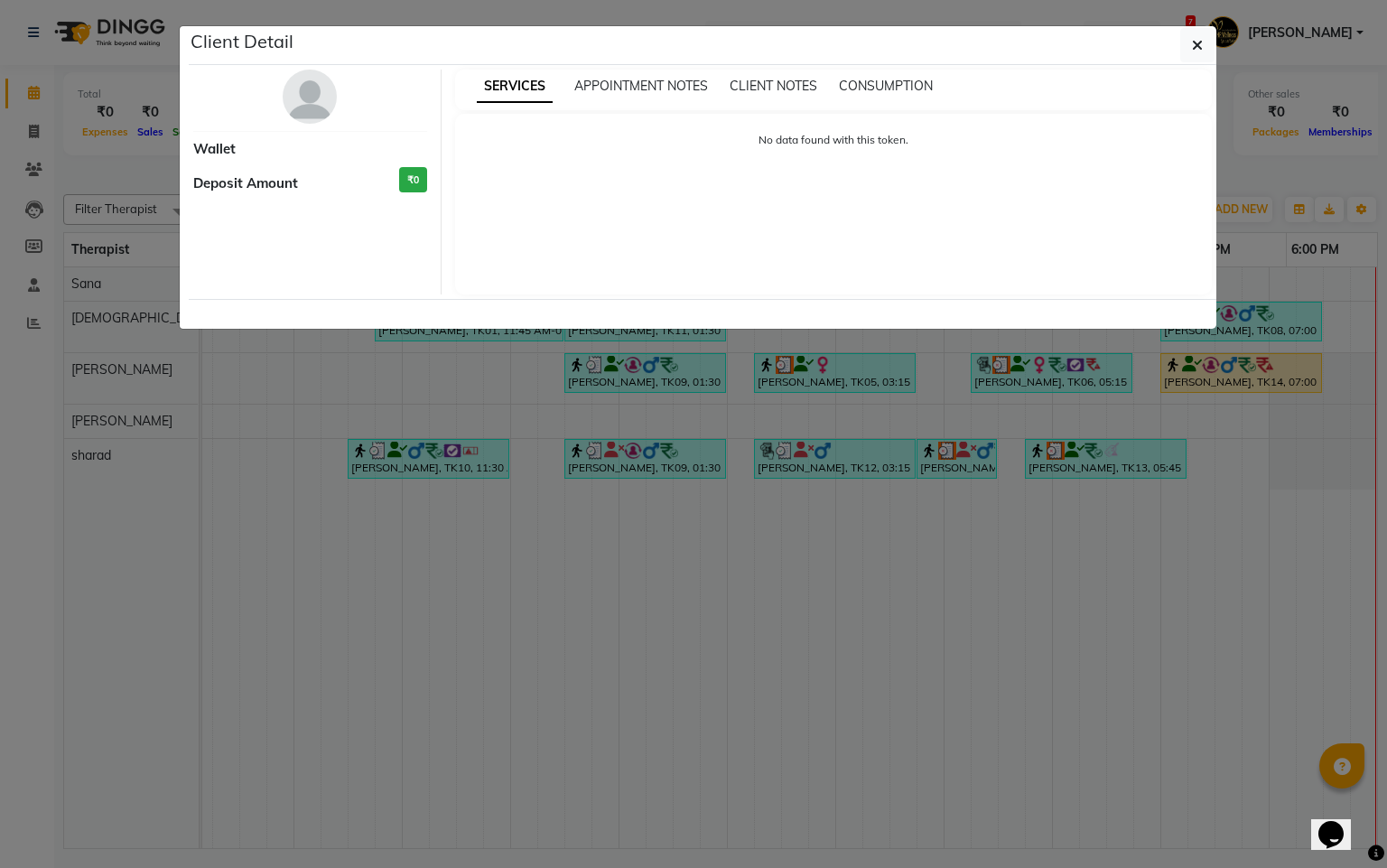
select select "1"
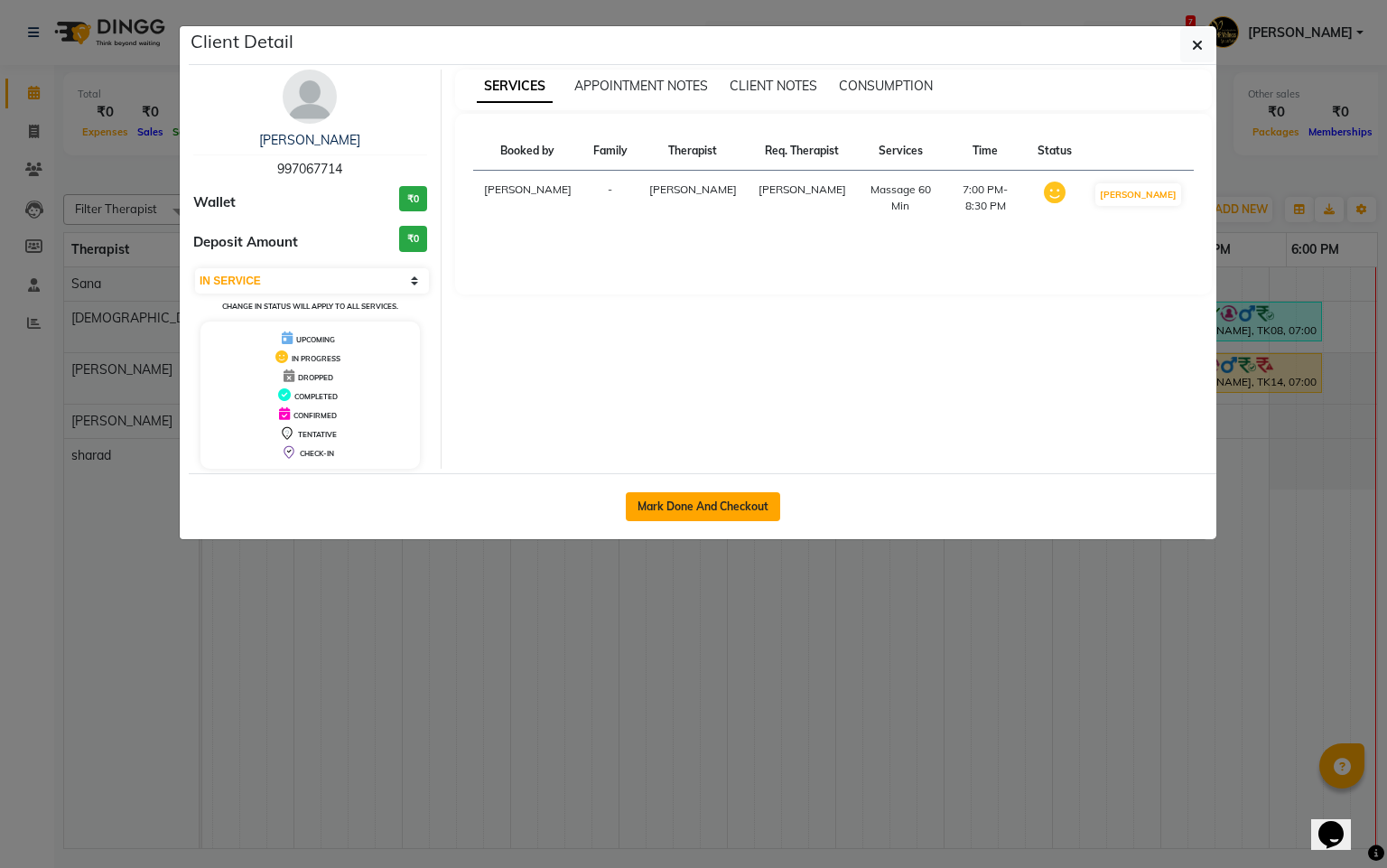
click at [687, 521] on button "Mark Done And Checkout" at bounding box center [703, 506] width 155 height 29
select select "service"
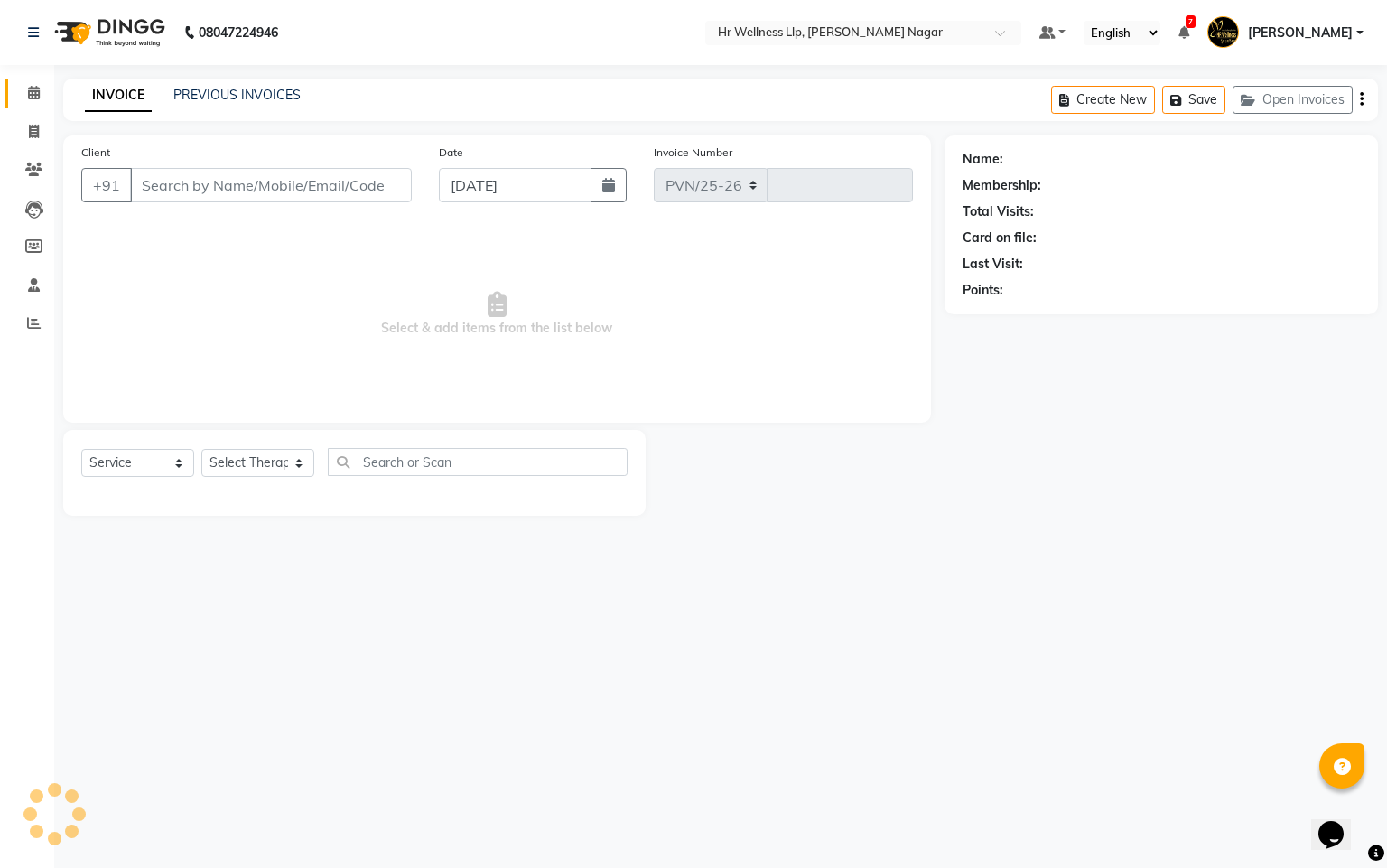
select select "4289"
type input "1112"
type input "997067714"
select select "50266"
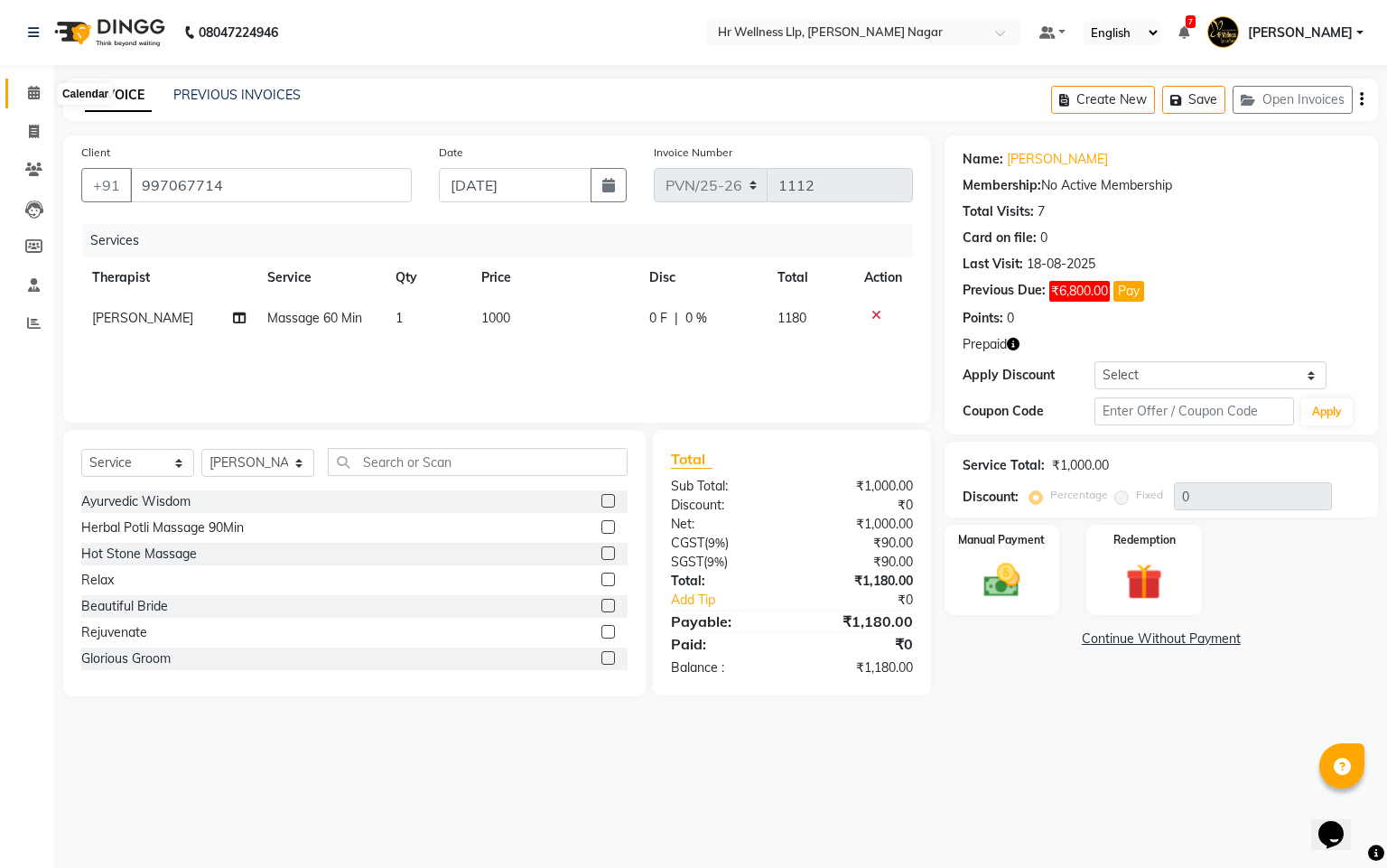
click at [25, 92] on span at bounding box center [33, 94] width 32 height 21
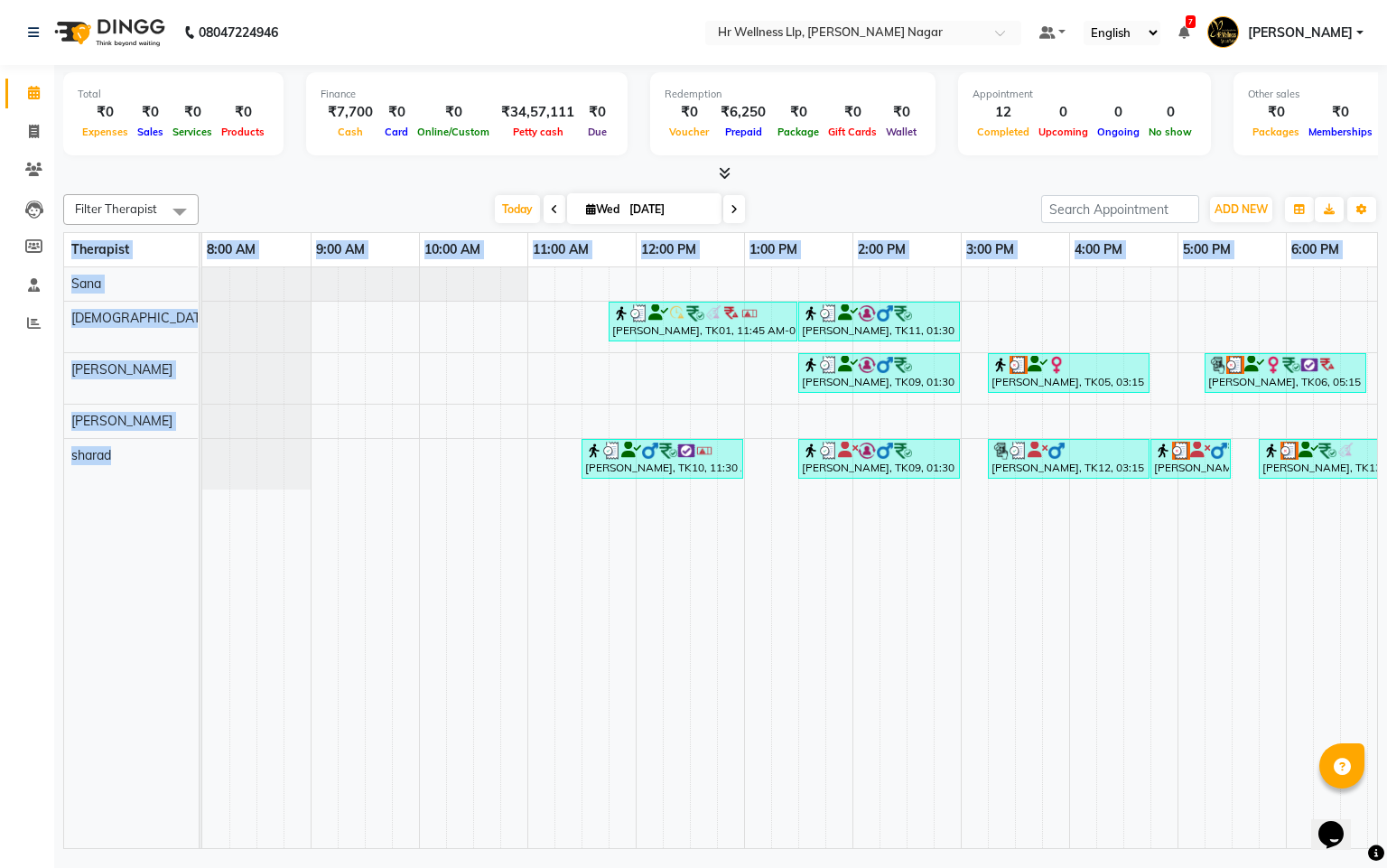
drag, startPoint x: 971, startPoint y: 849, endPoint x: 1386, endPoint y: 921, distance: 421.2
click at [1386, 867] on html "08047224946 Select Location × Hr Wellness Llp, [PERSON_NAME] Nagar Default Pane…" at bounding box center [694, 434] width 1387 height 868
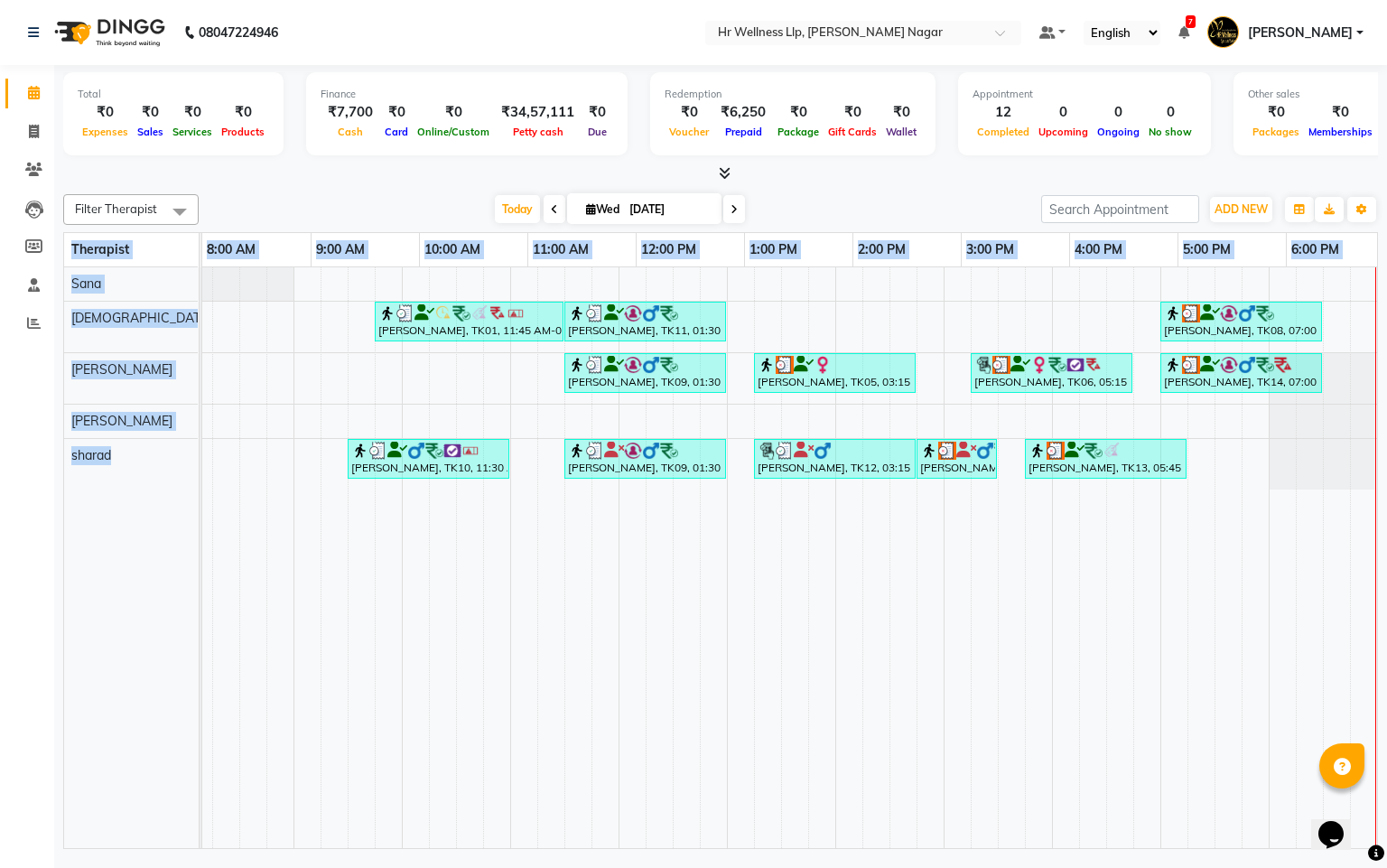
scroll to position [0, 237]
